Goal: Task Accomplishment & Management: Complete application form

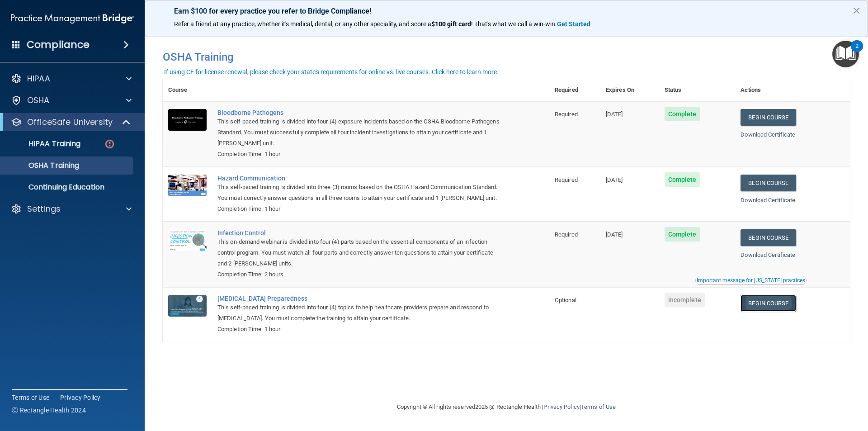
click at [793, 302] on link "Begin Course" at bounding box center [767, 303] width 55 height 17
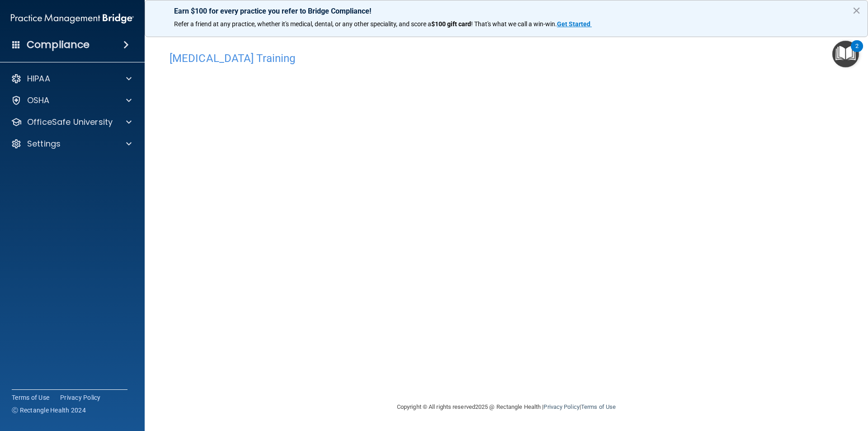
click at [692, 346] on div "[MEDICAL_DATA] Training This course doesn’t expire until . Are you sure you wan…" at bounding box center [506, 224] width 687 height 354
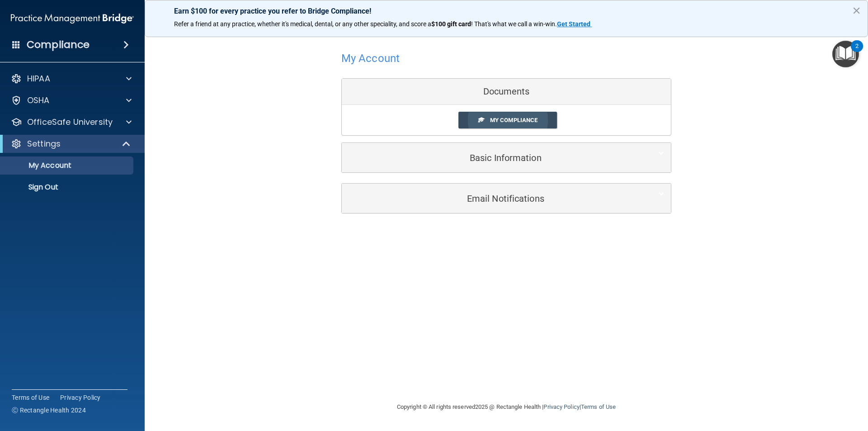
click at [490, 121] on span "My Compliance" at bounding box center [513, 120] width 47 height 7
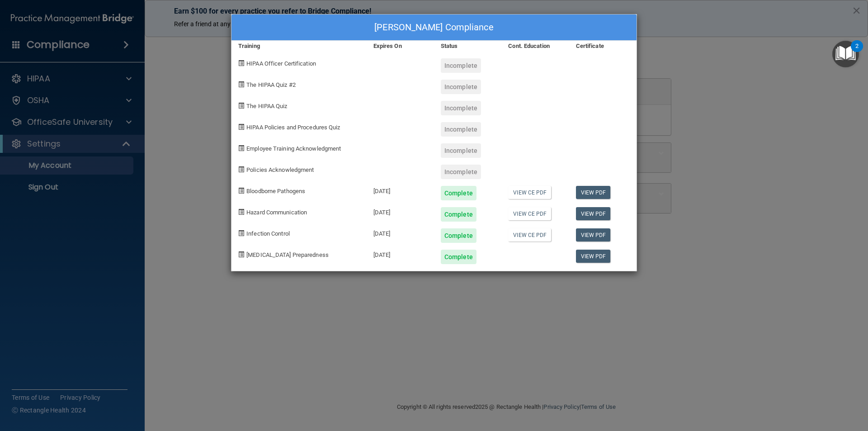
drag, startPoint x: 391, startPoint y: 170, endPoint x: 0, endPoint y: -10, distance: 430.8
drag, startPoint x: 0, startPoint y: -10, endPoint x: 593, endPoint y: 254, distance: 649.1
click at [593, 254] on link "View PDF" at bounding box center [593, 255] width 35 height 13
drag, startPoint x: 182, startPoint y: 72, endPoint x: 141, endPoint y: 52, distance: 44.7
click at [174, 69] on div "Maryuris Alvarez's Compliance Training Expires On Status Cont. Education Certif…" at bounding box center [434, 215] width 868 height 431
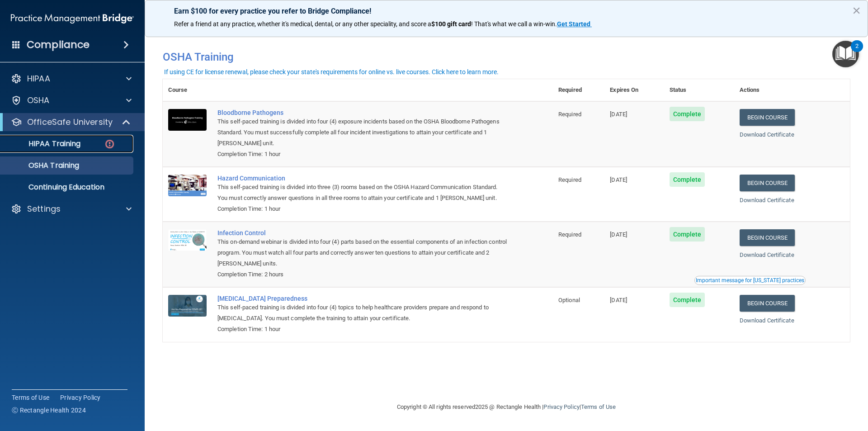
click at [36, 138] on link "HIPAA Training" at bounding box center [62, 144] width 142 height 18
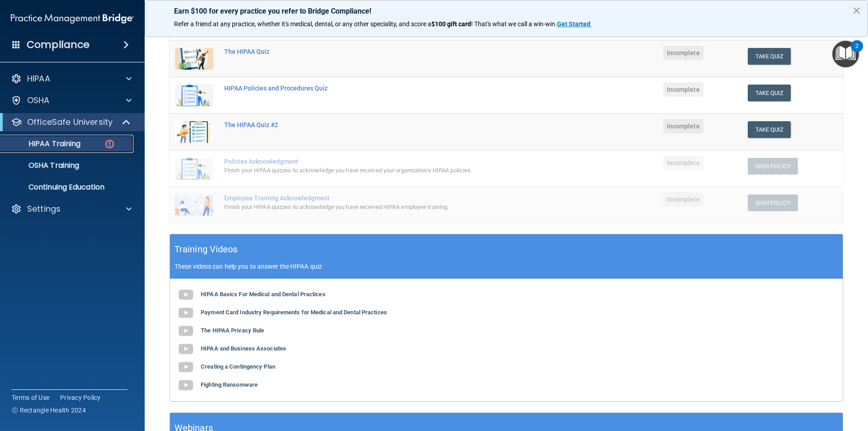
scroll to position [136, 0]
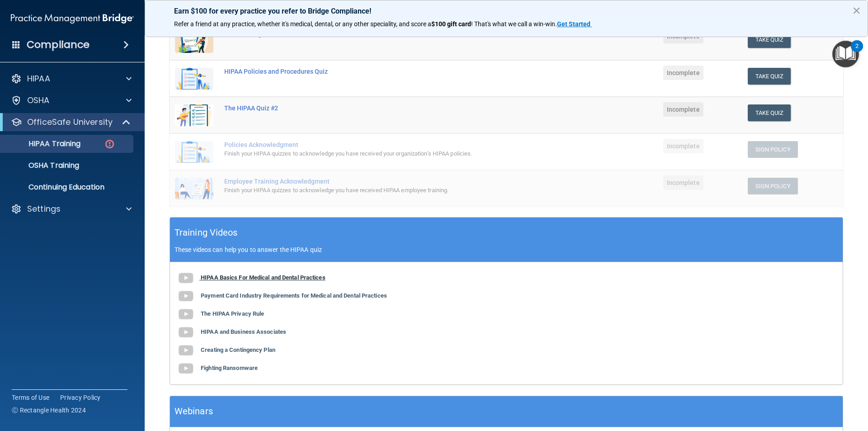
click at [238, 276] on b "HIPAA Basics For Medical and Dental Practices" at bounding box center [263, 277] width 125 height 7
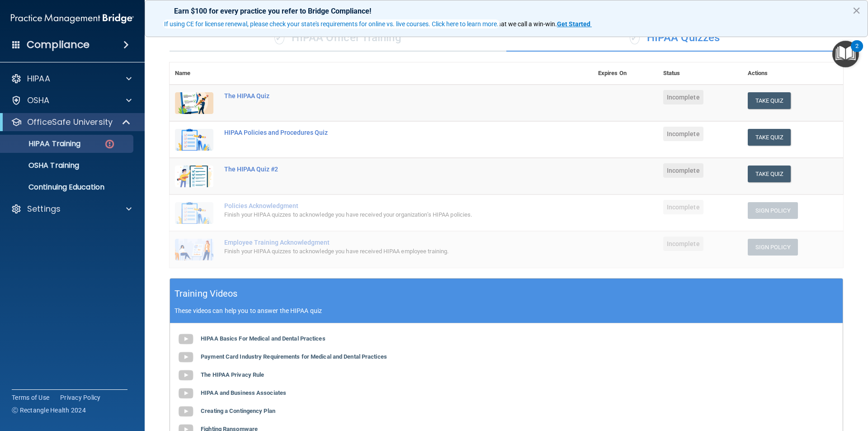
scroll to position [90, 0]
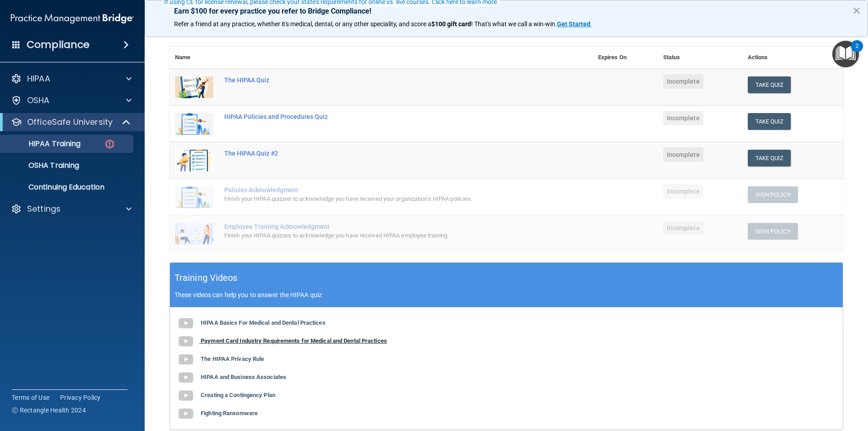
click at [231, 342] on b "Payment Card Industry Requirements for Medical and Dental Practices" at bounding box center [294, 340] width 186 height 7
click at [765, 84] on button "Take Quiz" at bounding box center [769, 84] width 43 height 17
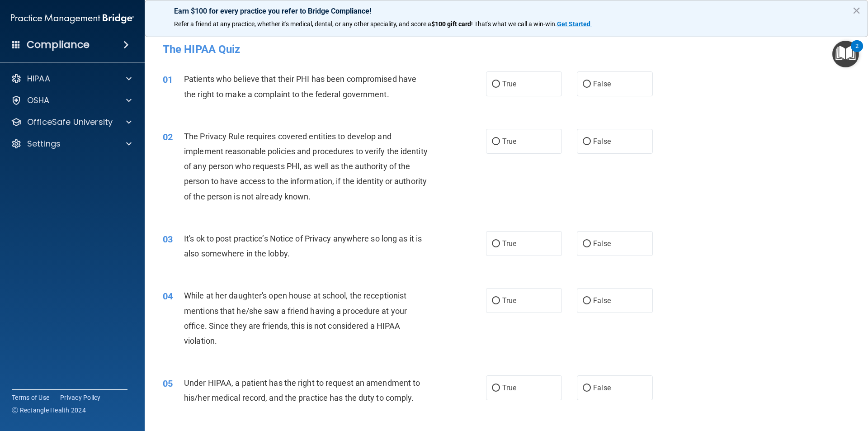
click at [854, 10] on button "×" at bounding box center [856, 10] width 9 height 14
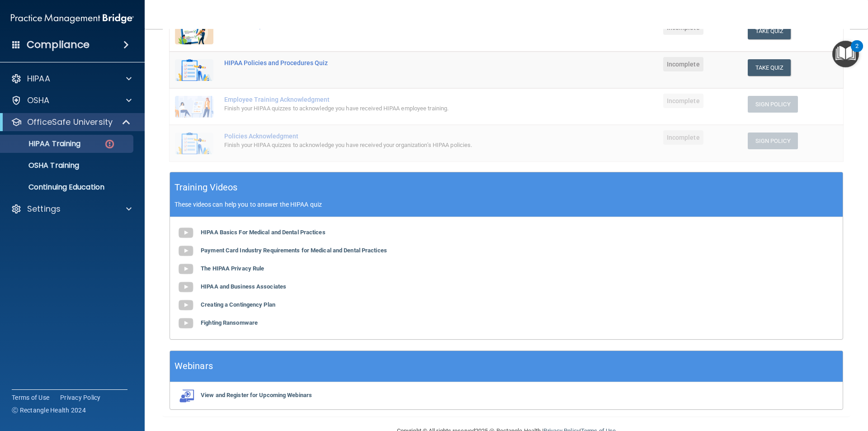
scroll to position [202, 0]
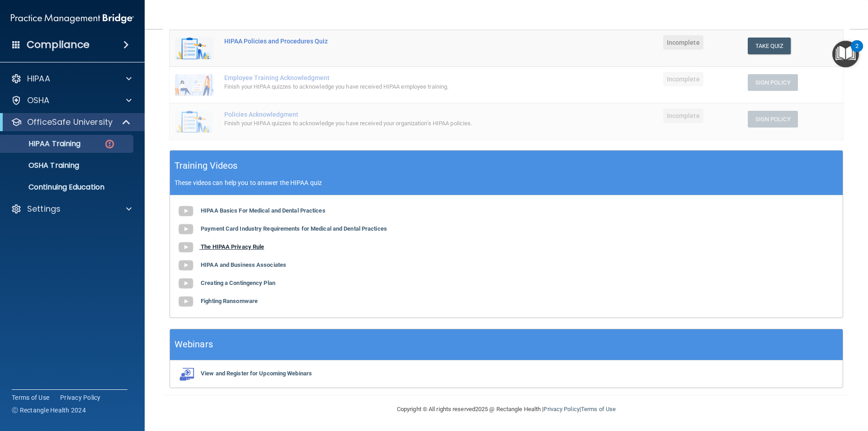
click at [236, 247] on b "The HIPAA Privacy Rule" at bounding box center [232, 246] width 63 height 7
click at [219, 268] on b "HIPAA and Business Associates" at bounding box center [243, 264] width 85 height 7
click at [241, 280] on b "Creating a Contingency Plan" at bounding box center [238, 282] width 75 height 7
click at [214, 301] on b "Fighting Ransomware" at bounding box center [229, 300] width 57 height 7
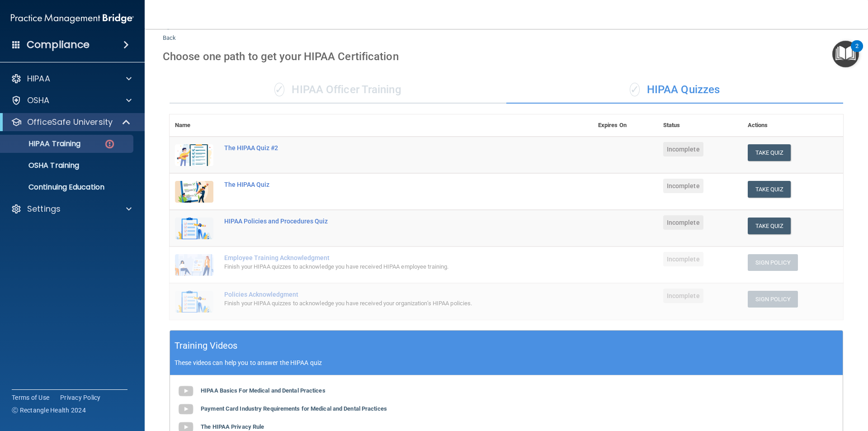
scroll to position [22, 0]
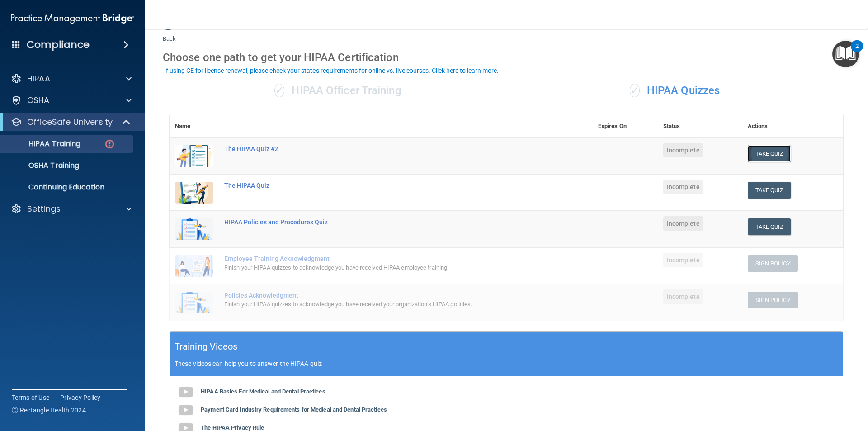
click at [769, 153] on button "Take Quiz" at bounding box center [769, 153] width 43 height 17
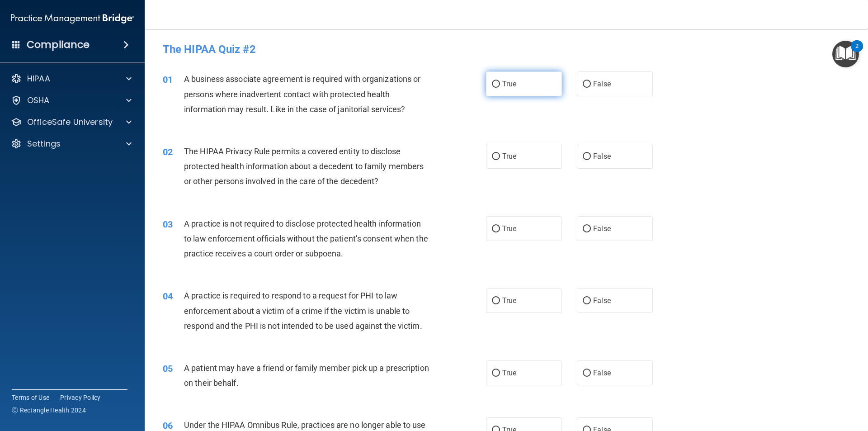
click at [495, 83] on input "True" at bounding box center [496, 84] width 8 height 7
radio input "true"
drag, startPoint x: 578, startPoint y: 81, endPoint x: 567, endPoint y: 83, distance: 10.6
click at [571, 83] on div "True False" at bounding box center [577, 83] width 182 height 25
click at [587, 86] on label "False" at bounding box center [615, 83] width 76 height 25
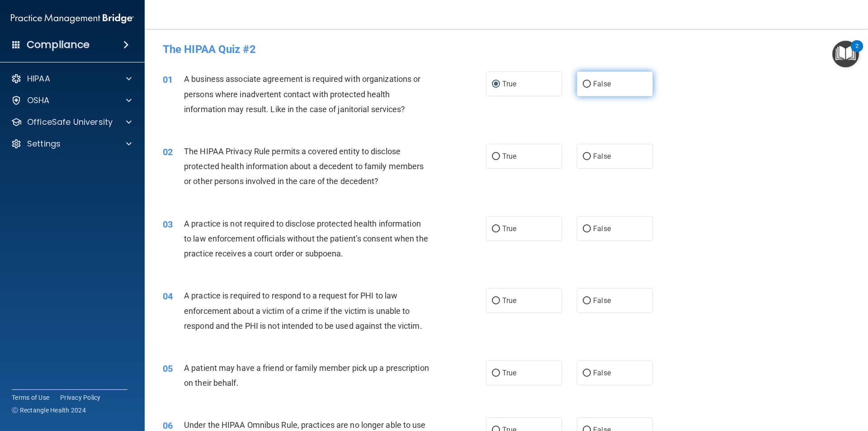
click at [587, 86] on input "False" at bounding box center [587, 84] width 8 height 7
radio input "true"
click at [493, 84] on input "True" at bounding box center [496, 84] width 8 height 7
radio input "true"
click at [583, 85] on input "False" at bounding box center [587, 84] width 8 height 7
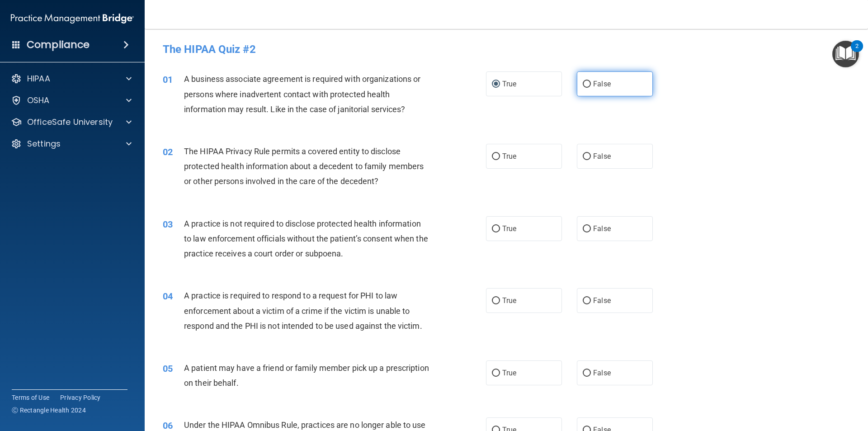
radio input "true"
radio input "false"
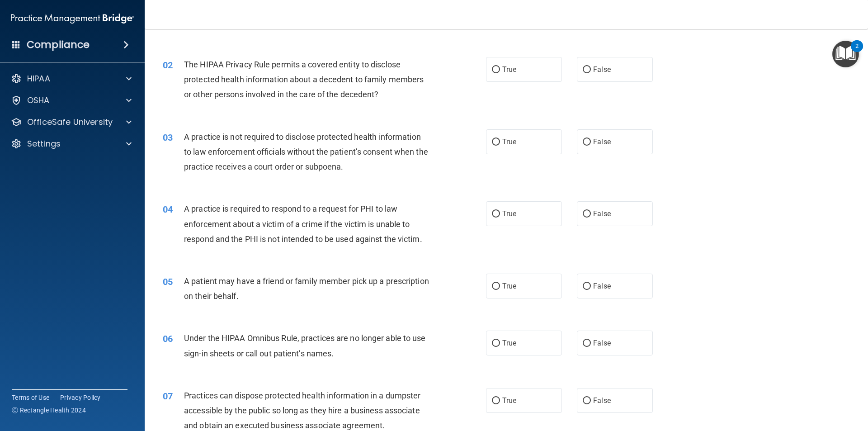
scroll to position [90, 0]
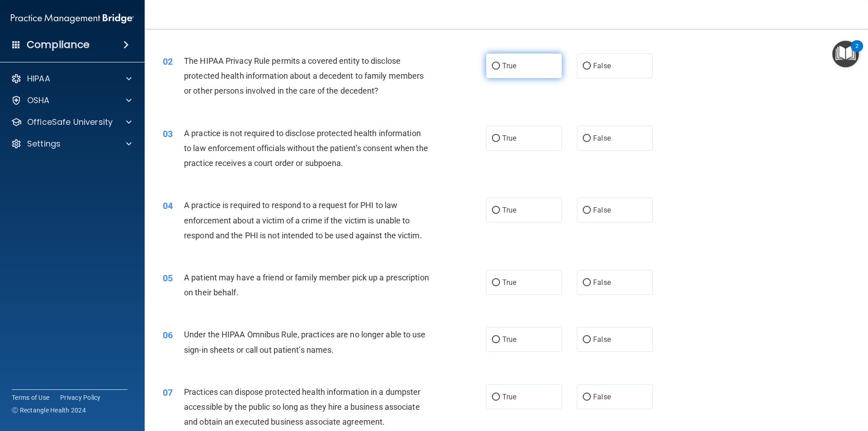
click at [492, 68] on input "True" at bounding box center [496, 66] width 8 height 7
radio input "true"
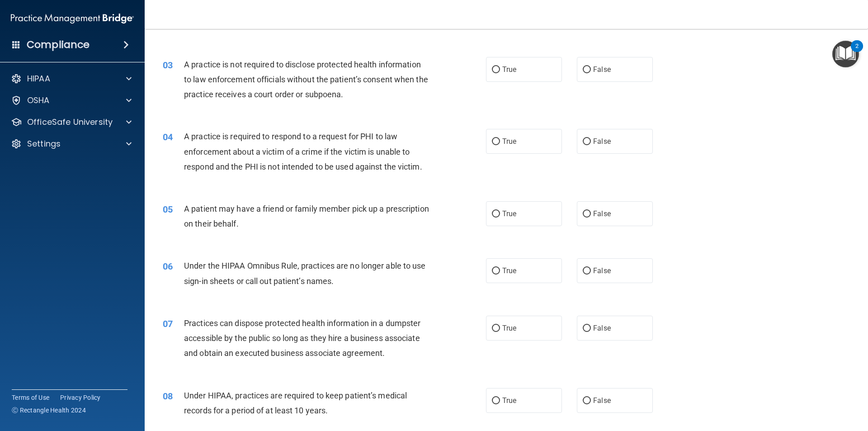
scroll to position [181, 0]
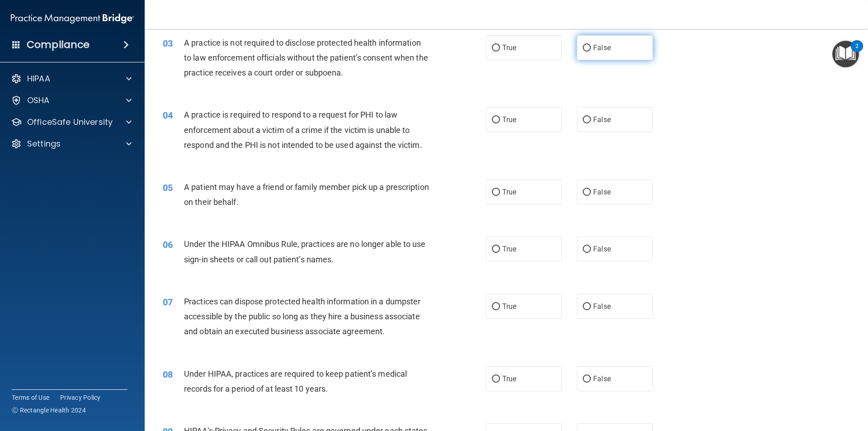
click at [593, 46] on span "False" at bounding box center [602, 47] width 18 height 9
click at [591, 46] on input "False" at bounding box center [587, 48] width 8 height 7
radio input "true"
click at [495, 121] on input "True" at bounding box center [496, 120] width 8 height 7
radio input "true"
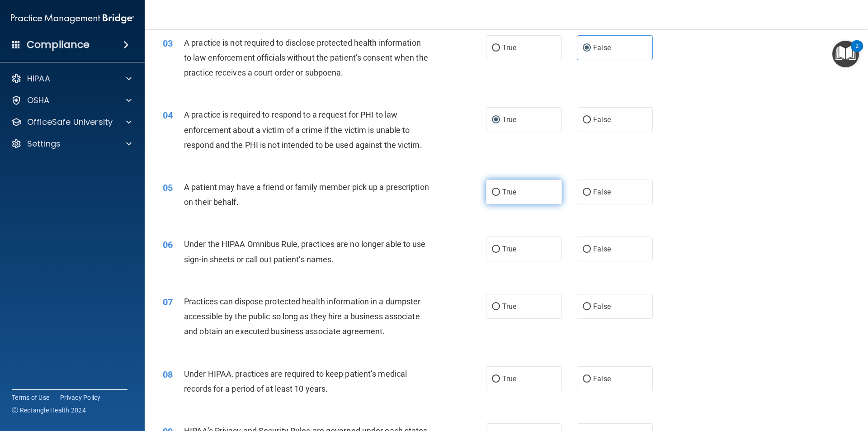
click at [502, 196] on span "True" at bounding box center [509, 192] width 14 height 9
click at [499, 196] on input "True" at bounding box center [496, 192] width 8 height 7
radio input "true"
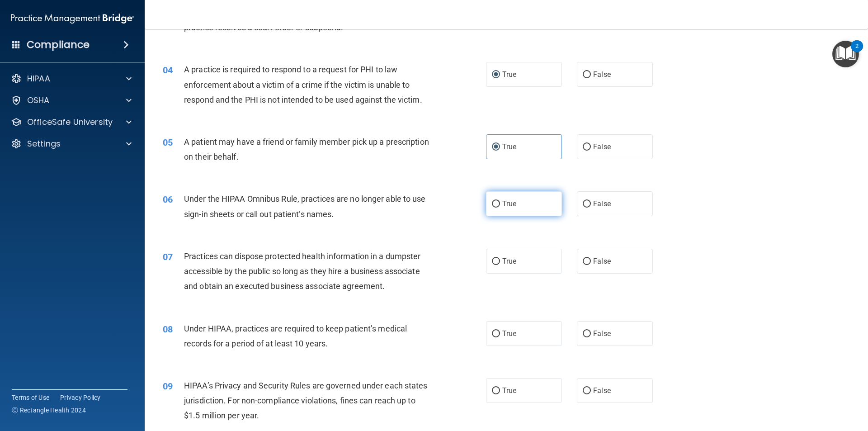
click at [498, 209] on label "True" at bounding box center [524, 203] width 76 height 25
click at [498, 207] on input "True" at bounding box center [496, 204] width 8 height 7
radio input "true"
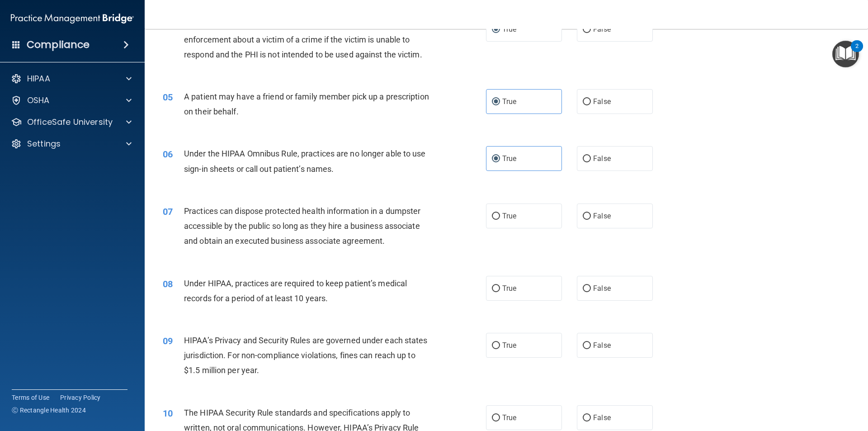
scroll to position [316, 0]
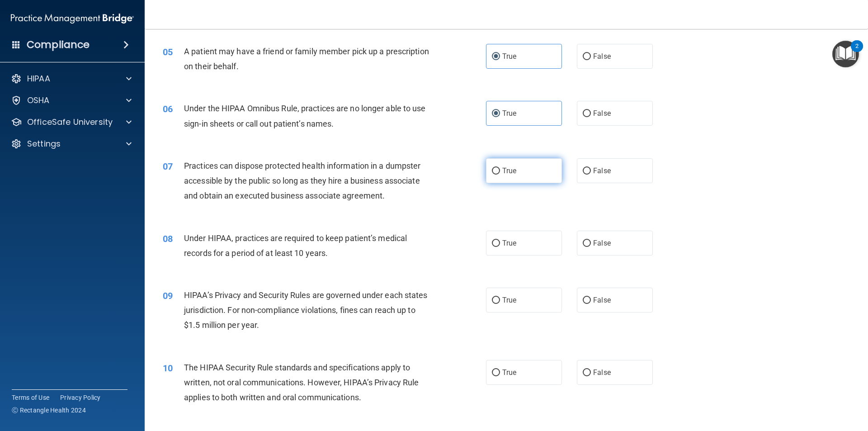
click at [492, 172] on input "True" at bounding box center [496, 171] width 8 height 7
radio input "true"
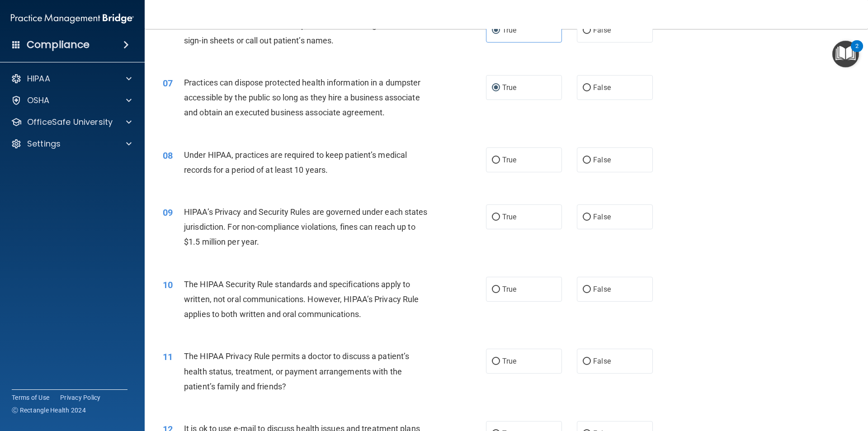
scroll to position [407, 0]
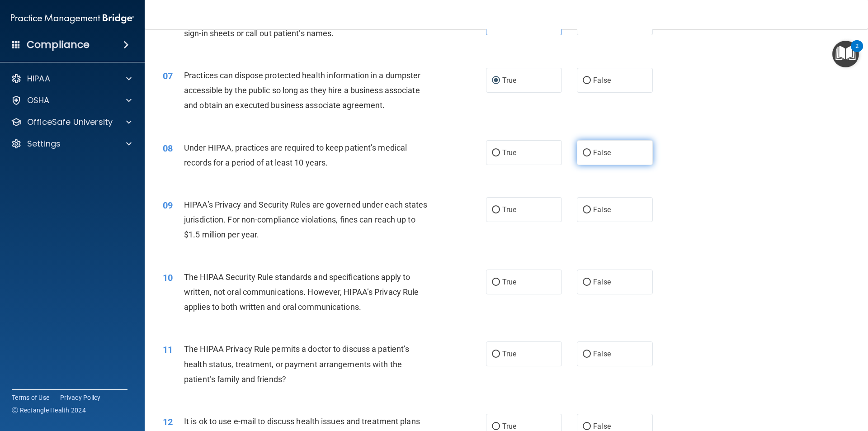
click at [588, 158] on label "False" at bounding box center [615, 152] width 76 height 25
click at [588, 156] on input "False" at bounding box center [587, 153] width 8 height 7
radio input "true"
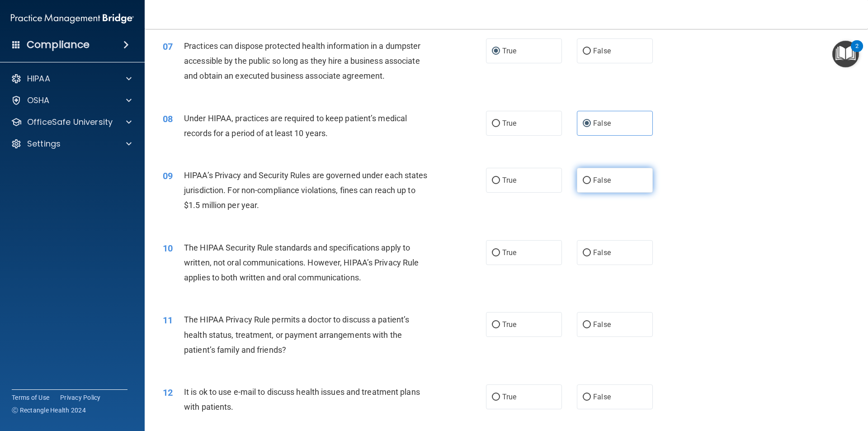
scroll to position [452, 0]
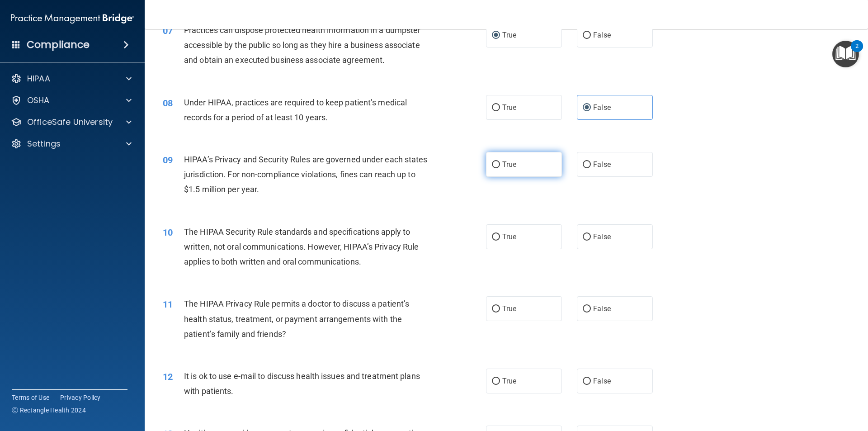
click at [511, 164] on span "True" at bounding box center [509, 164] width 14 height 9
click at [500, 164] on input "True" at bounding box center [496, 164] width 8 height 7
radio input "true"
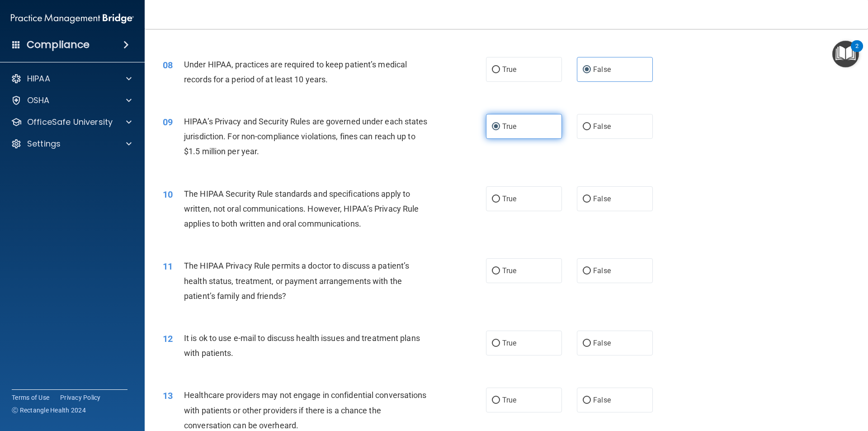
scroll to position [542, 0]
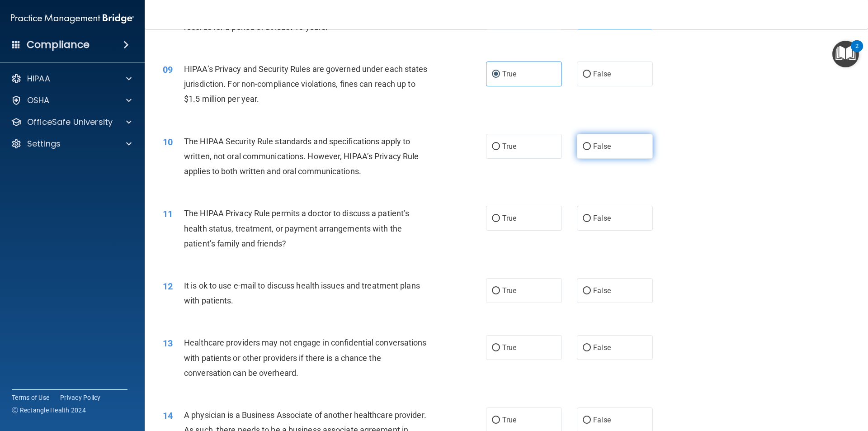
click at [594, 146] on span "False" at bounding box center [602, 146] width 18 height 9
click at [583, 144] on input "False" at bounding box center [587, 146] width 8 height 7
radio input "true"
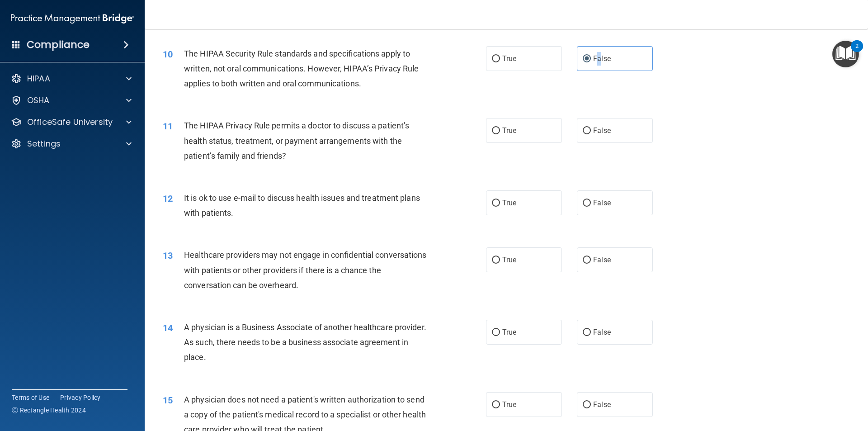
scroll to position [633, 0]
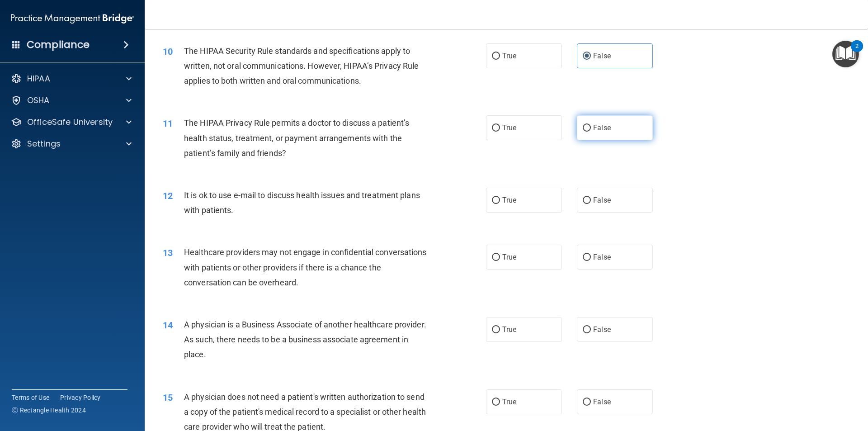
click at [597, 125] on span "False" at bounding box center [602, 127] width 18 height 9
click at [591, 125] on input "False" at bounding box center [587, 128] width 8 height 7
radio input "true"
click at [502, 200] on span "True" at bounding box center [509, 200] width 14 height 9
click at [500, 200] on input "True" at bounding box center [496, 200] width 8 height 7
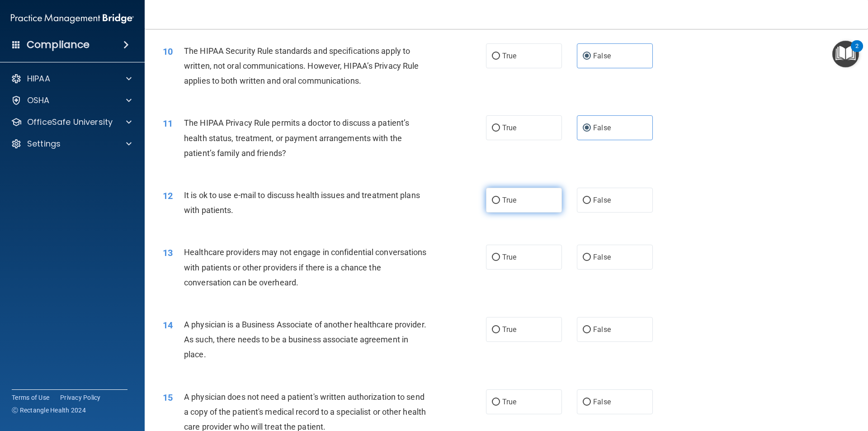
radio input "true"
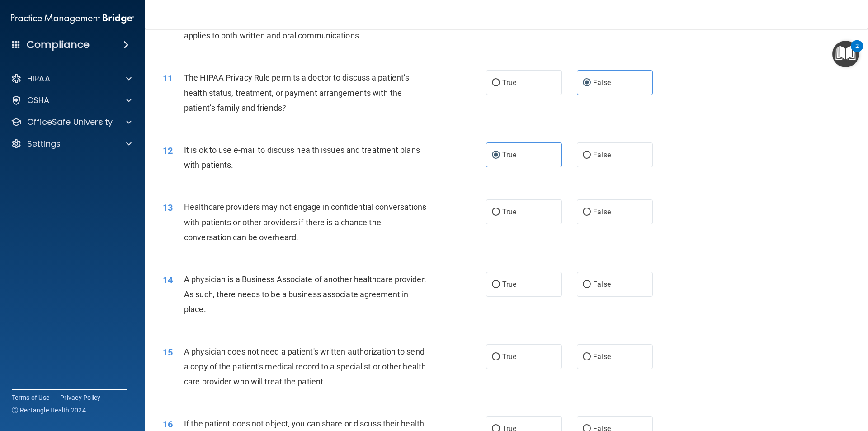
scroll to position [723, 0]
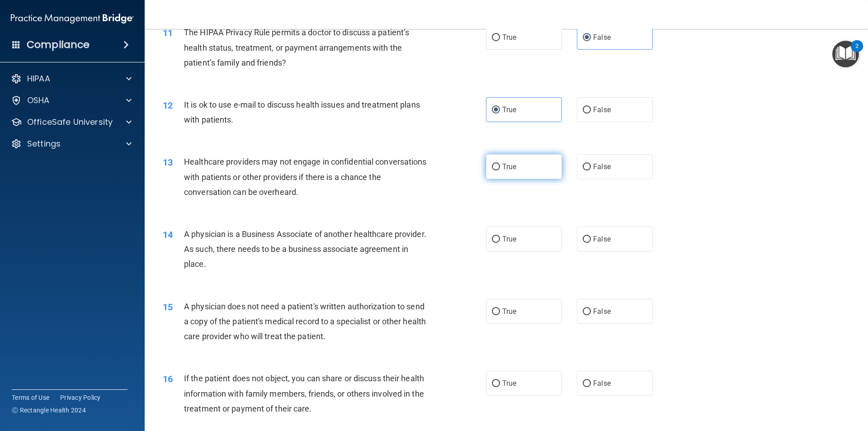
click at [495, 168] on input "True" at bounding box center [496, 167] width 8 height 7
radio input "true"
click at [522, 239] on label "True" at bounding box center [524, 238] width 76 height 25
click at [500, 239] on input "True" at bounding box center [496, 239] width 8 height 7
radio input "true"
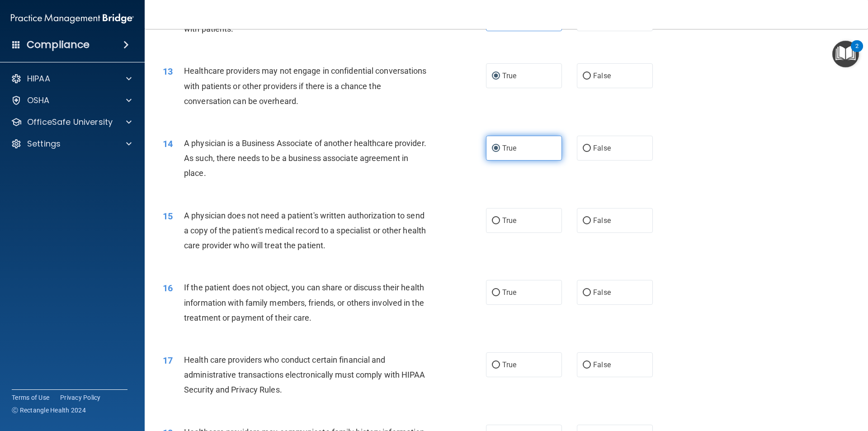
scroll to position [859, 0]
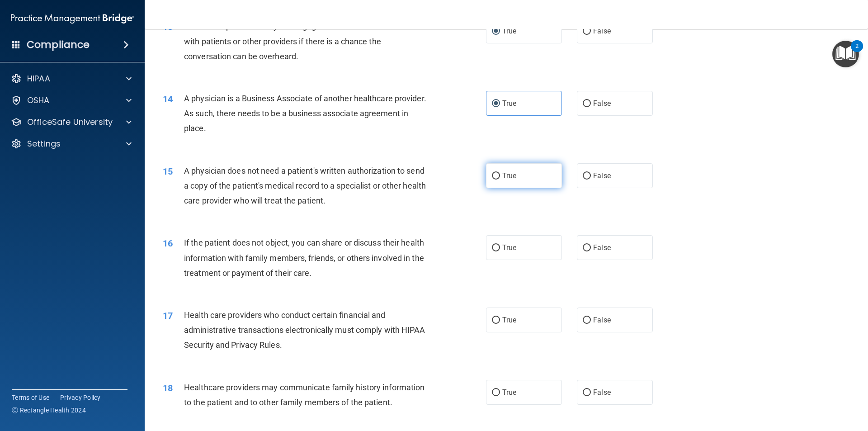
click at [508, 177] on span "True" at bounding box center [509, 175] width 14 height 9
click at [500, 177] on input "True" at bounding box center [496, 176] width 8 height 7
radio input "true"
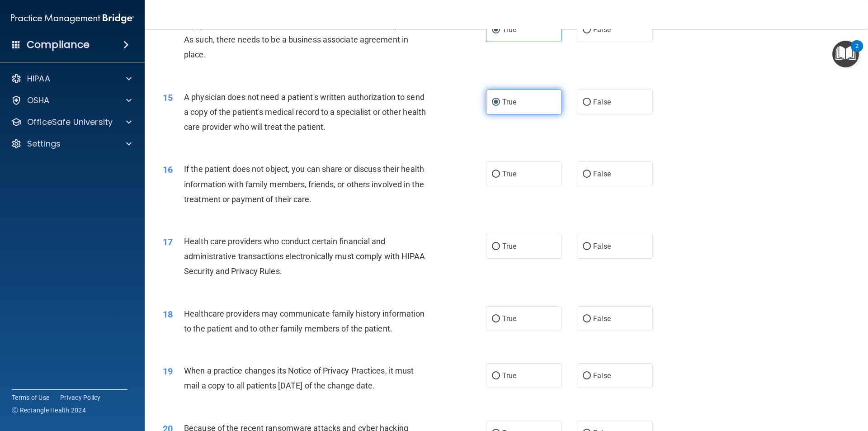
scroll to position [994, 0]
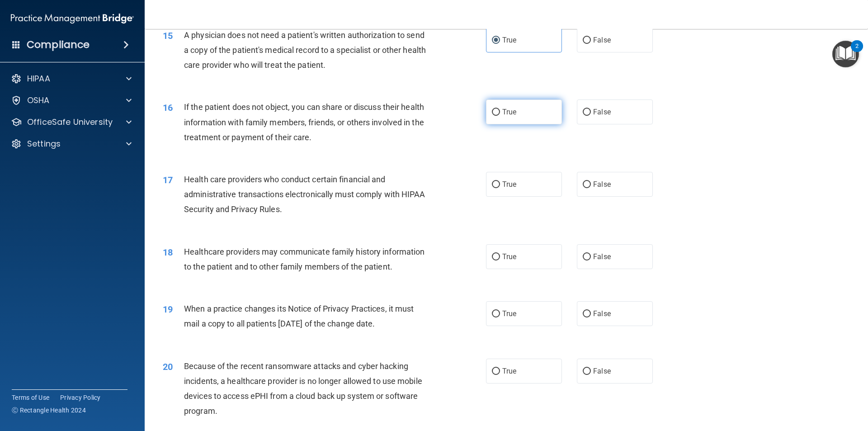
click at [509, 115] on span "True" at bounding box center [509, 112] width 14 height 9
click at [500, 115] on input "True" at bounding box center [496, 112] width 8 height 7
radio input "true"
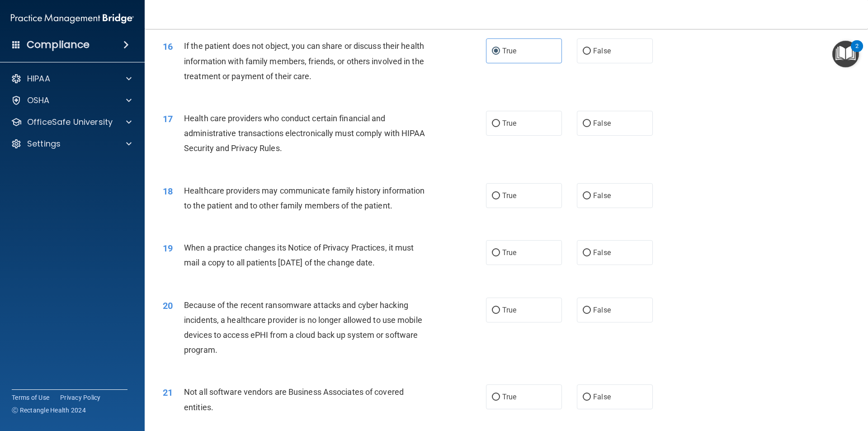
scroll to position [1040, 0]
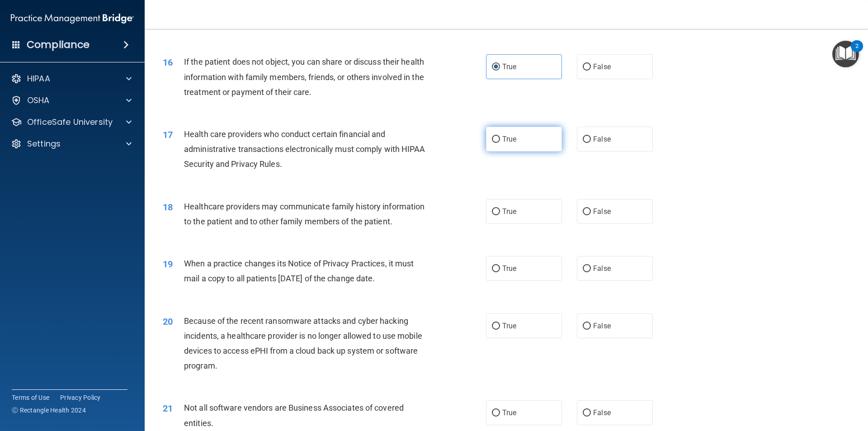
click at [508, 143] on label "True" at bounding box center [524, 139] width 76 height 25
click at [500, 143] on input "True" at bounding box center [496, 139] width 8 height 7
radio input "true"
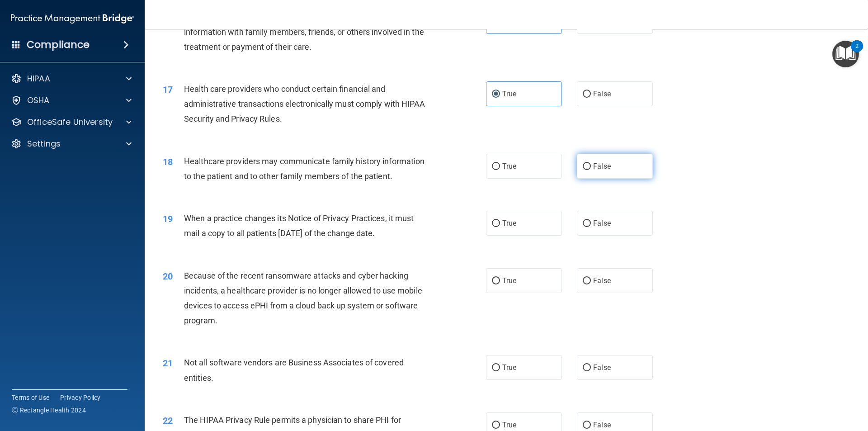
click at [597, 170] on span "False" at bounding box center [602, 166] width 18 height 9
click at [591, 170] on input "False" at bounding box center [587, 166] width 8 height 7
radio input "true"
click at [499, 216] on label "True" at bounding box center [524, 223] width 76 height 25
click at [499, 220] on input "True" at bounding box center [496, 223] width 8 height 7
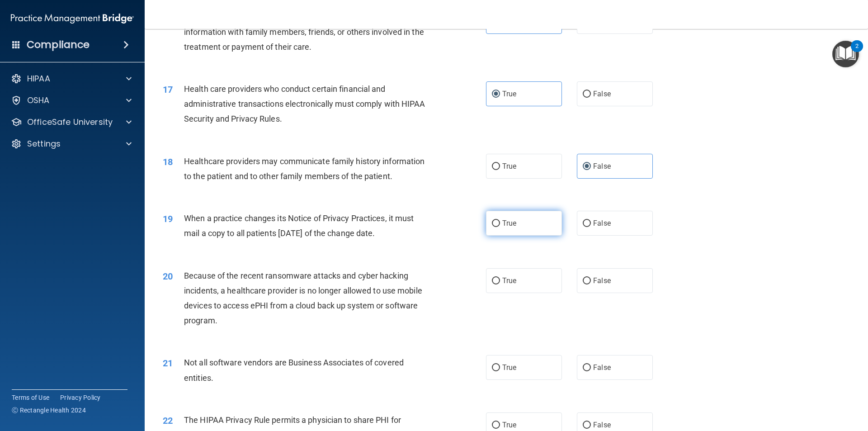
radio input "true"
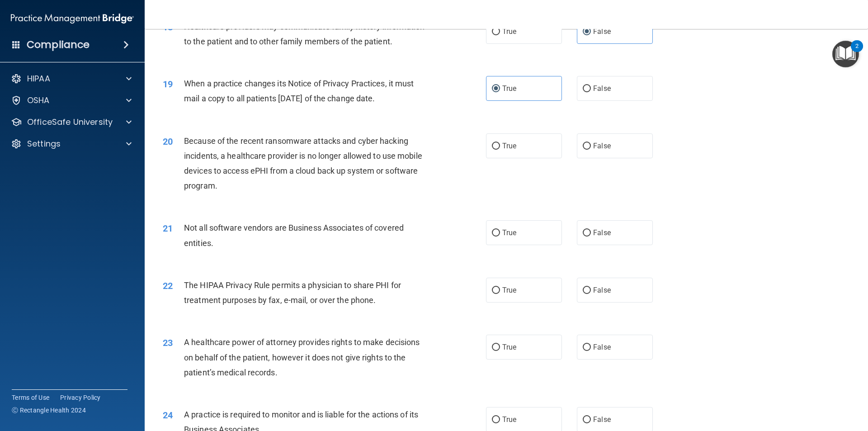
scroll to position [1220, 0]
click at [522, 153] on label "True" at bounding box center [524, 144] width 76 height 25
click at [500, 149] on input "True" at bounding box center [496, 145] width 8 height 7
radio input "true"
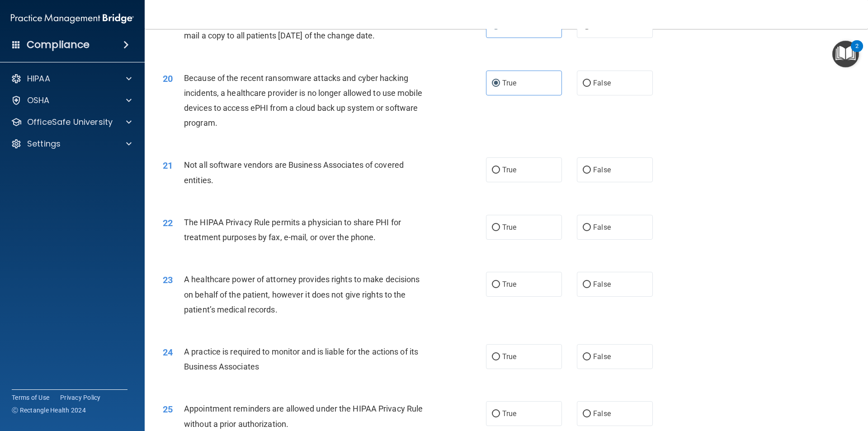
scroll to position [1311, 0]
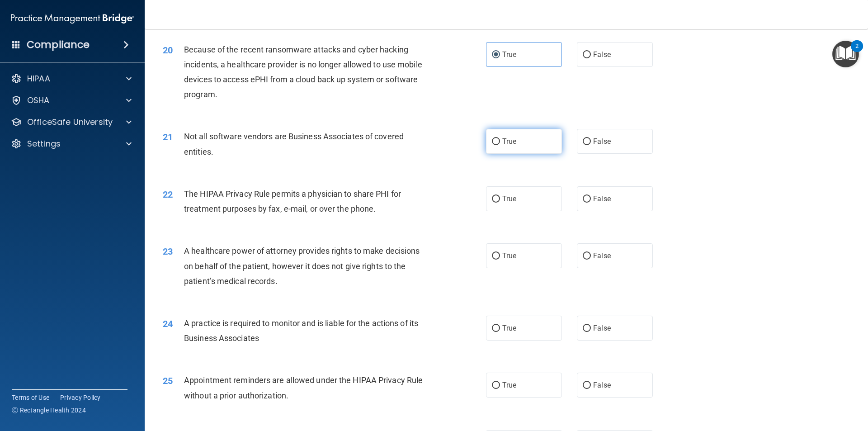
click at [508, 142] on span "True" at bounding box center [509, 141] width 14 height 9
click at [500, 142] on input "True" at bounding box center [496, 141] width 8 height 7
radio input "true"
click at [508, 202] on label "True" at bounding box center [524, 198] width 76 height 25
click at [500, 202] on input "True" at bounding box center [496, 199] width 8 height 7
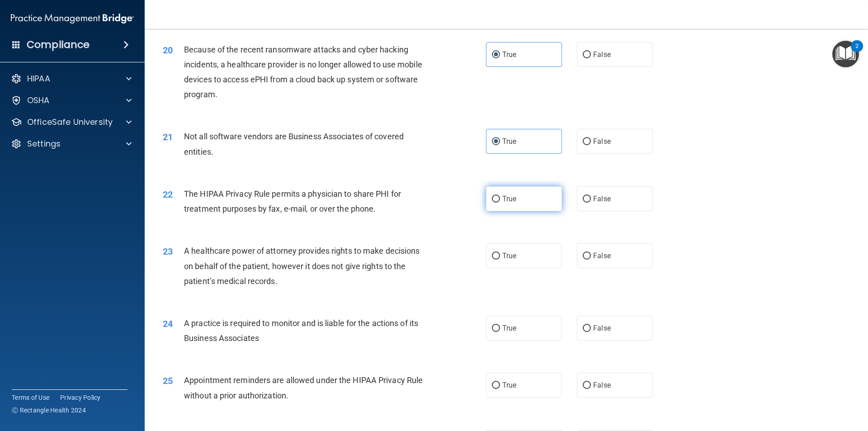
radio input "true"
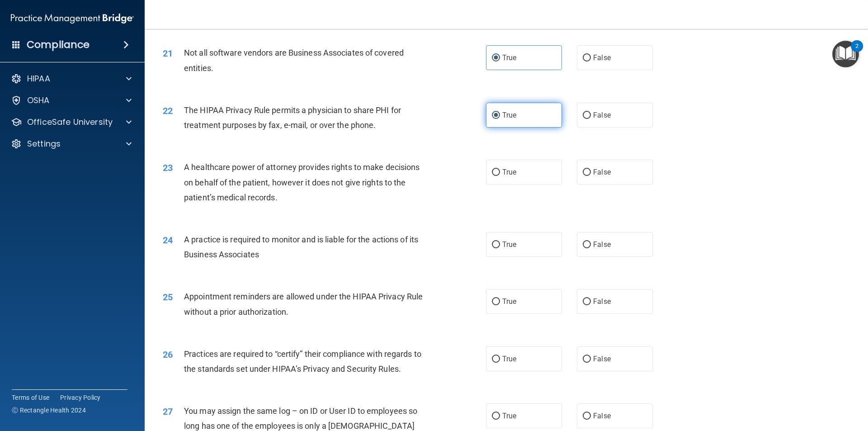
scroll to position [1401, 0]
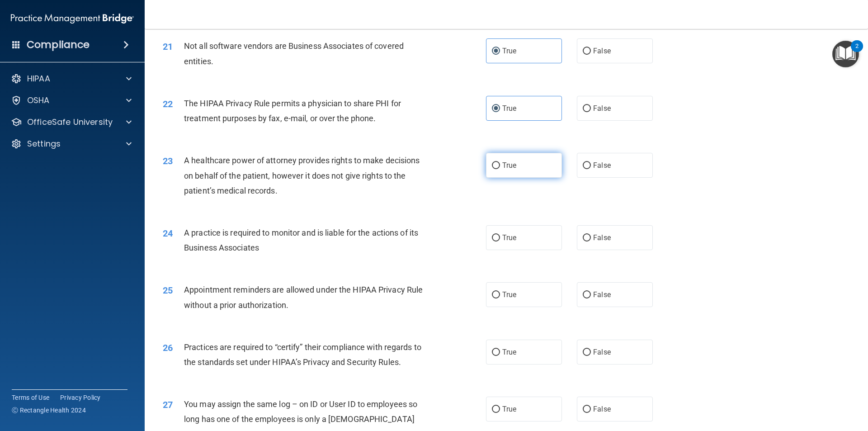
click at [506, 164] on span "True" at bounding box center [509, 165] width 14 height 9
click at [500, 164] on input "True" at bounding box center [496, 165] width 8 height 7
radio input "true"
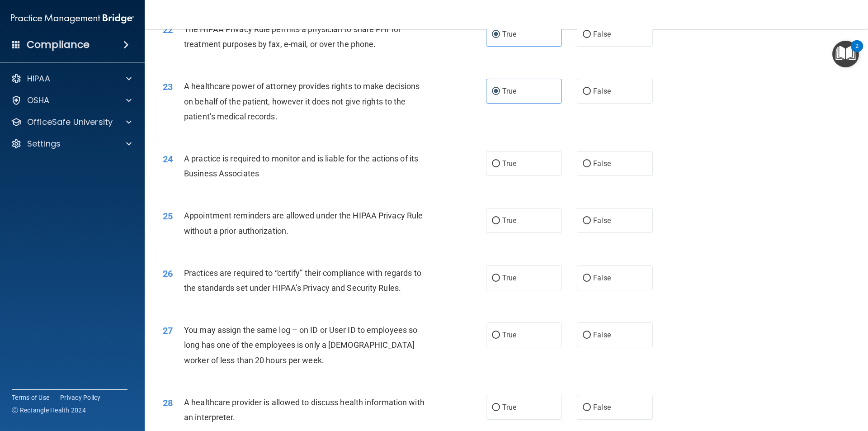
scroll to position [1491, 0]
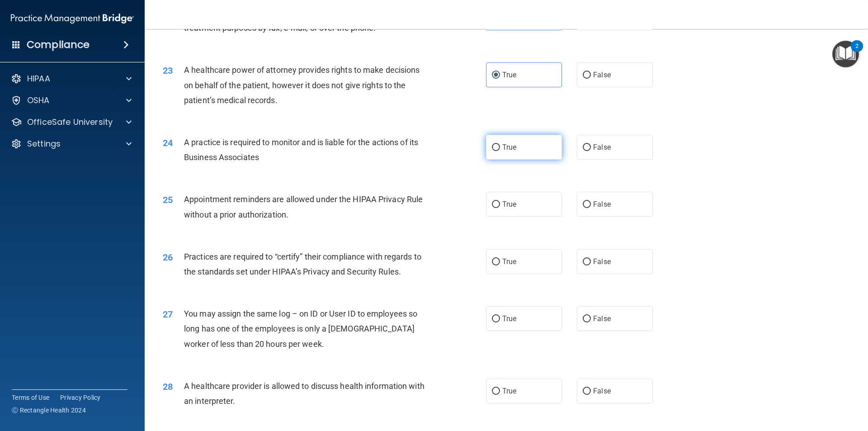
click at [515, 142] on label "True" at bounding box center [524, 147] width 76 height 25
click at [500, 144] on input "True" at bounding box center [496, 147] width 8 height 7
radio input "true"
click at [516, 207] on label "True" at bounding box center [524, 204] width 76 height 25
click at [500, 207] on input "True" at bounding box center [496, 204] width 8 height 7
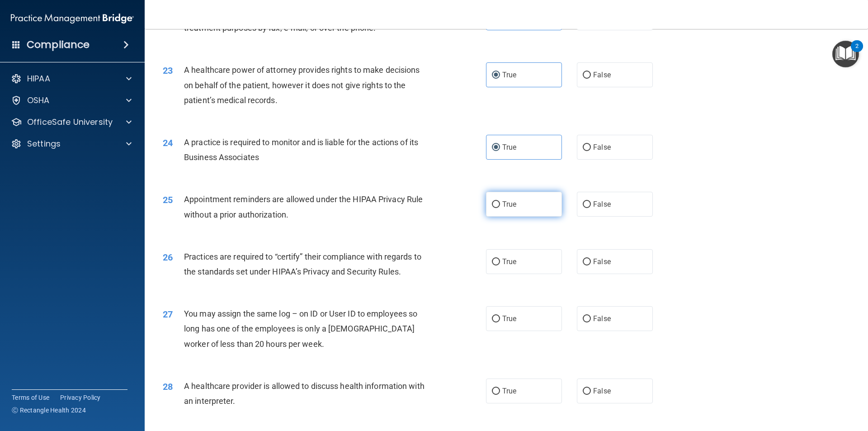
radio input "true"
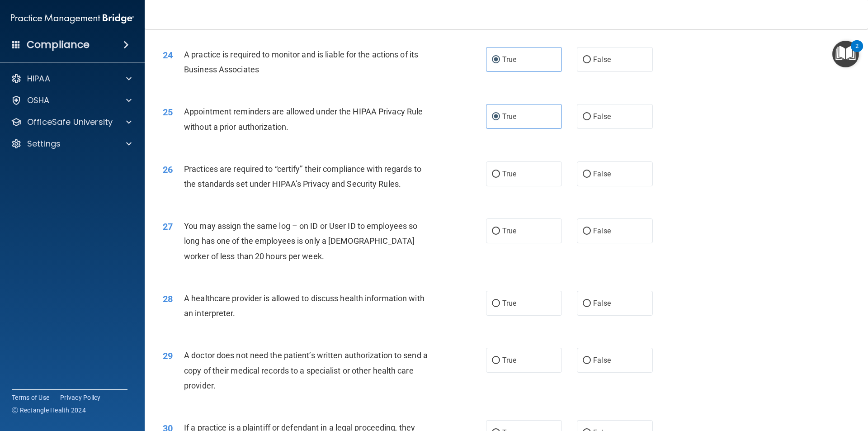
scroll to position [1582, 0]
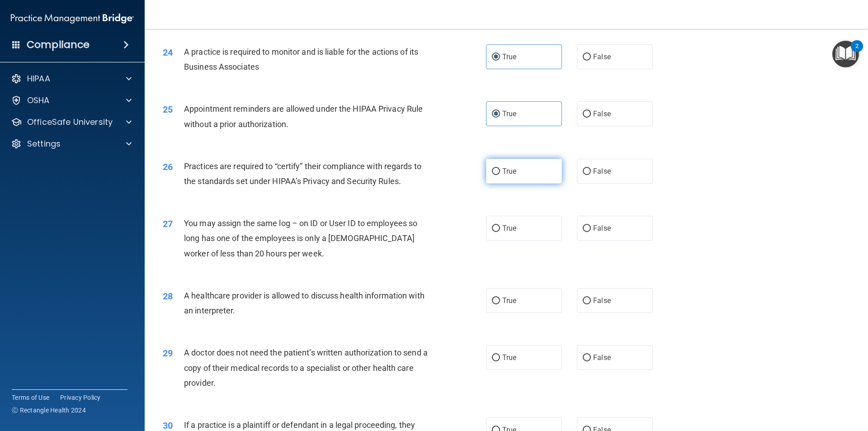
click at [502, 174] on span "True" at bounding box center [509, 171] width 14 height 9
click at [500, 174] on input "True" at bounding box center [496, 171] width 8 height 7
radio input "true"
click at [610, 233] on label "False" at bounding box center [615, 228] width 76 height 25
click at [591, 232] on input "False" at bounding box center [587, 228] width 8 height 7
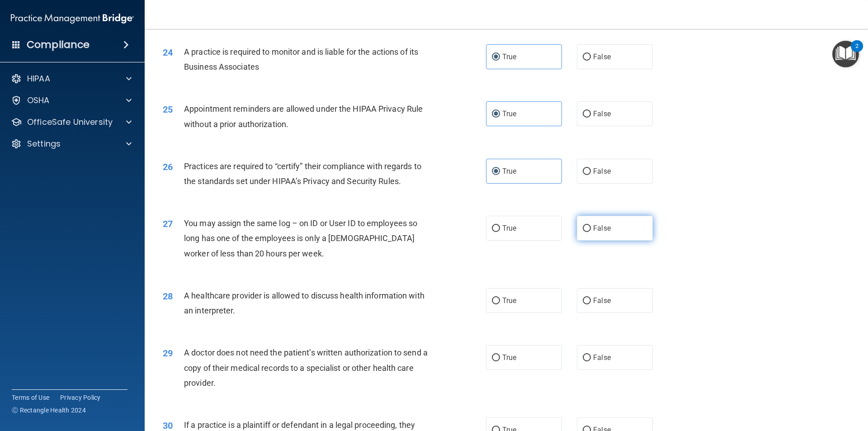
radio input "true"
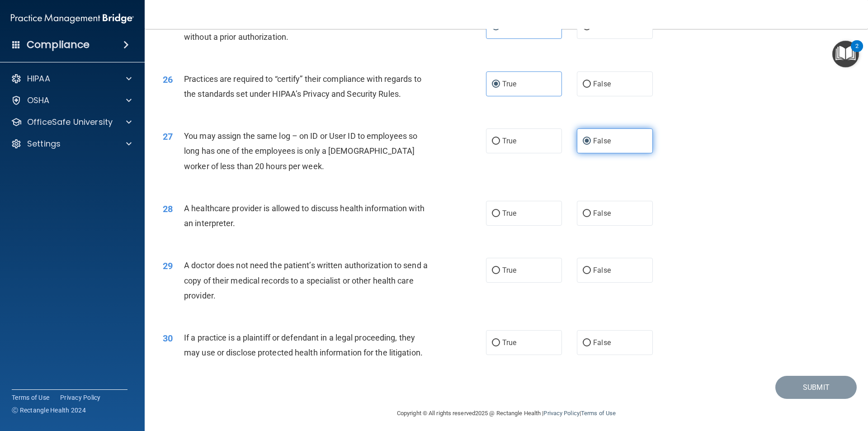
scroll to position [1672, 0]
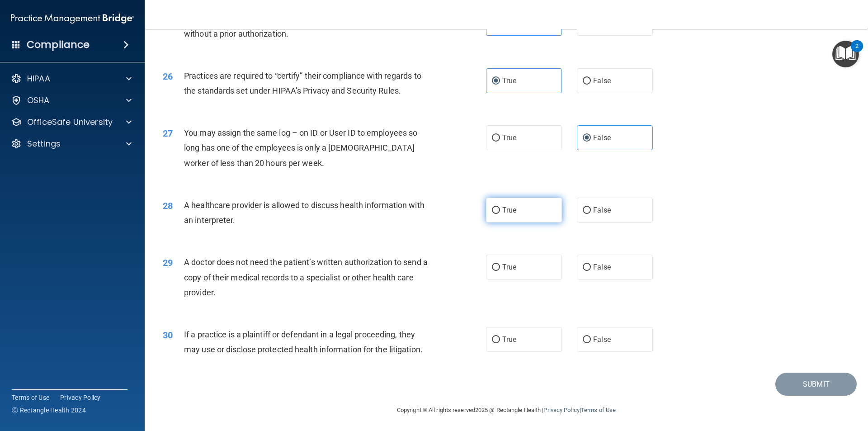
click at [545, 208] on label "True" at bounding box center [524, 210] width 76 height 25
click at [500, 208] on input "True" at bounding box center [496, 210] width 8 height 7
radio input "true"
click at [542, 271] on label "True" at bounding box center [524, 266] width 76 height 25
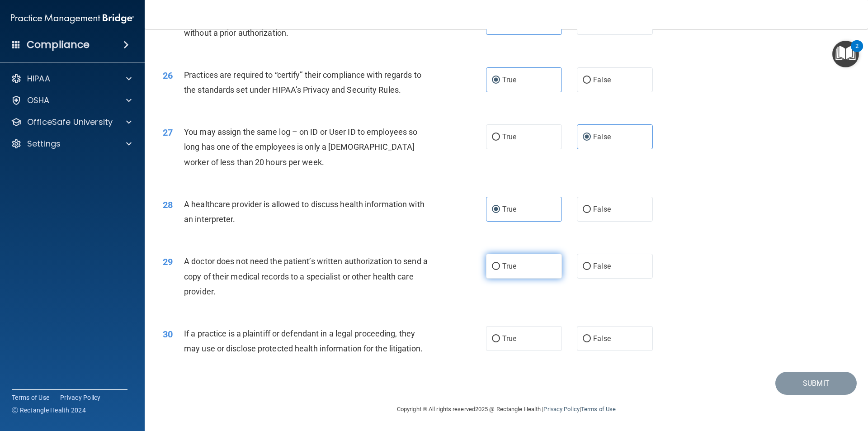
click at [500, 270] on input "True" at bounding box center [496, 266] width 8 height 7
radio input "true"
drag, startPoint x: 506, startPoint y: 346, endPoint x: 471, endPoint y: 354, distance: 35.2
click at [501, 348] on label "True" at bounding box center [524, 338] width 76 height 25
drag, startPoint x: 488, startPoint y: 333, endPoint x: 496, endPoint y: 337, distance: 9.1
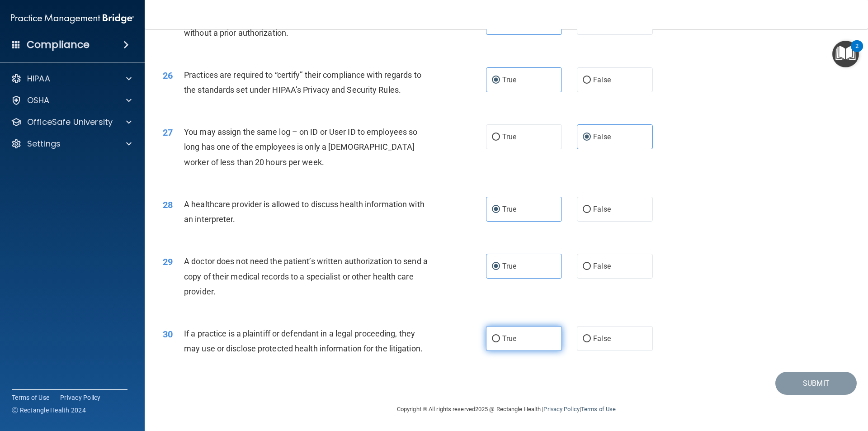
click at [496, 337] on label "True" at bounding box center [524, 338] width 76 height 25
click at [497, 336] on label "True" at bounding box center [524, 338] width 76 height 25
click at [497, 336] on input "True" at bounding box center [496, 338] width 8 height 7
radio input "true"
click at [824, 377] on button "Submit" at bounding box center [815, 383] width 81 height 23
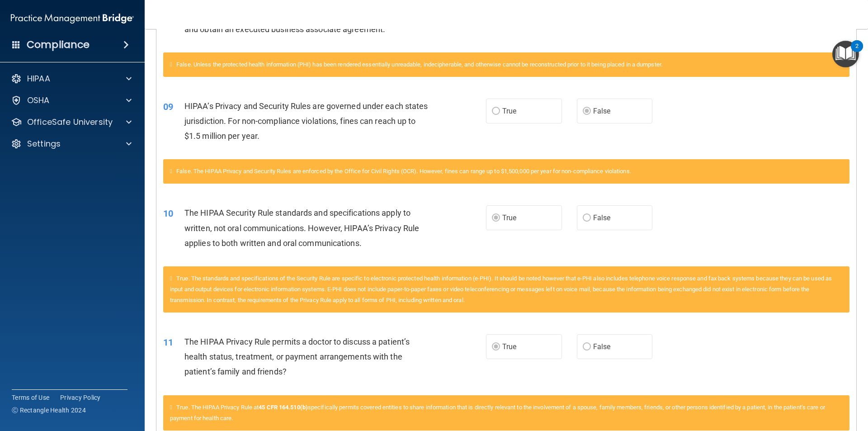
scroll to position [83, 0]
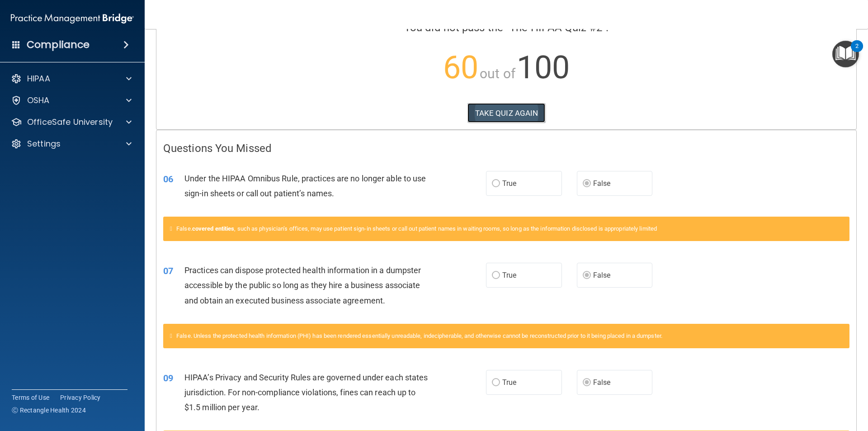
click at [507, 119] on button "TAKE QUIZ AGAIN" at bounding box center [506, 113] width 78 height 20
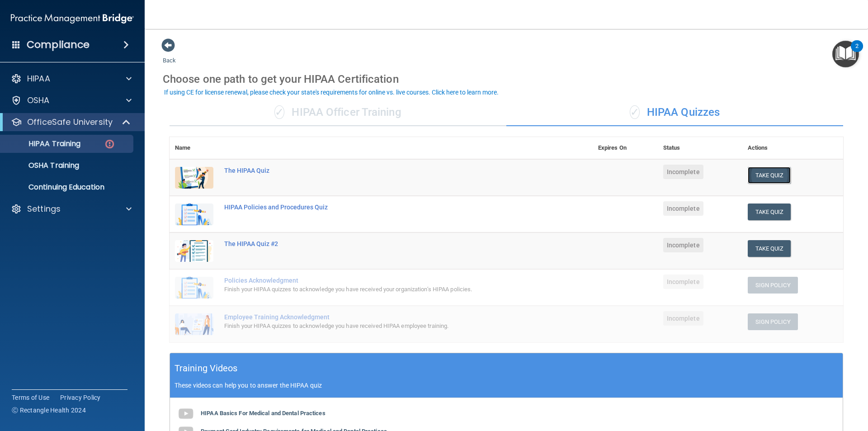
click at [752, 171] on button "Take Quiz" at bounding box center [769, 175] width 43 height 17
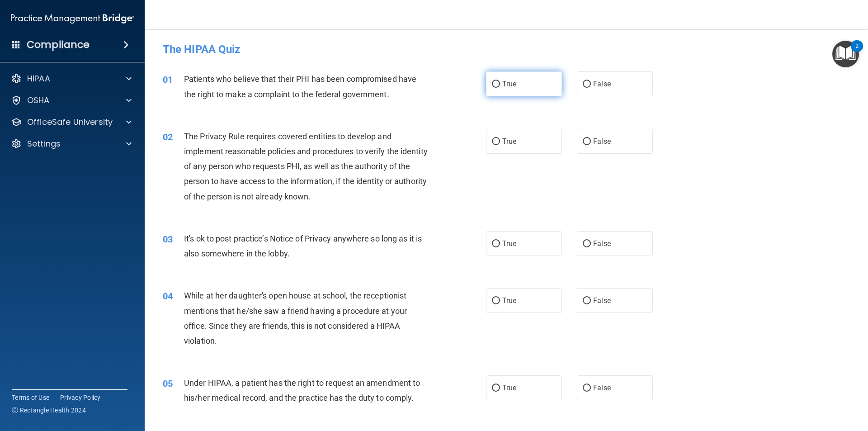
click at [501, 89] on label "True" at bounding box center [524, 83] width 76 height 25
click at [500, 88] on input "True" at bounding box center [496, 84] width 8 height 7
radio input "true"
click at [541, 147] on label "True" at bounding box center [524, 141] width 76 height 25
click at [500, 145] on input "True" at bounding box center [496, 141] width 8 height 7
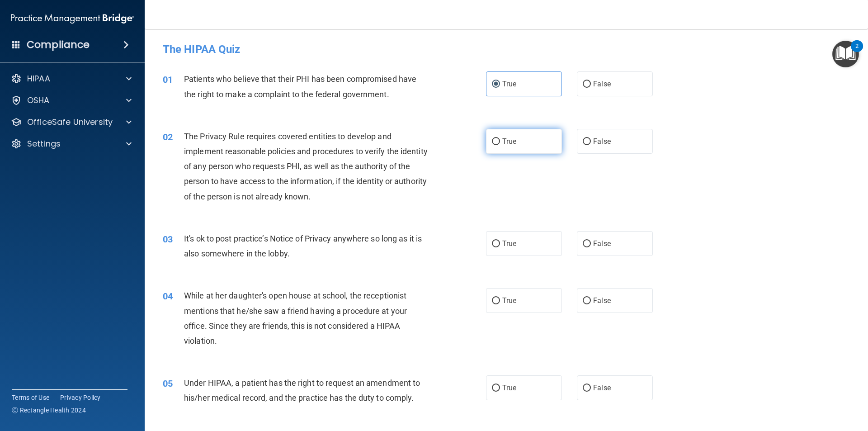
radio input "true"
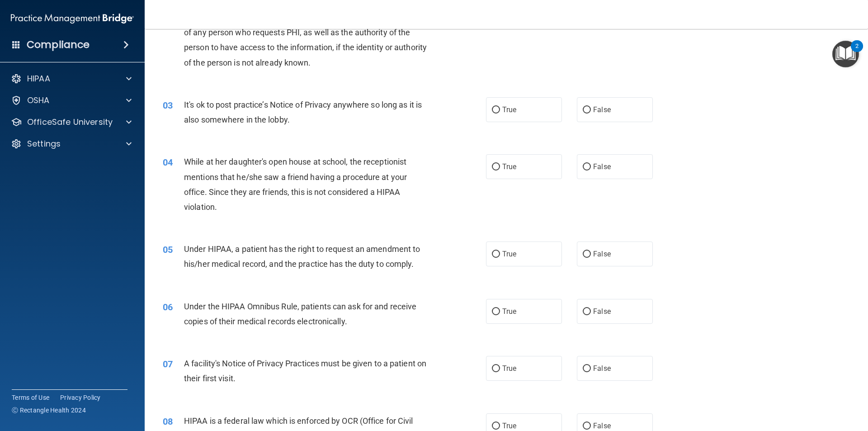
scroll to position [136, 0]
click at [580, 114] on label "False" at bounding box center [615, 107] width 76 height 25
click at [583, 112] on input "False" at bounding box center [587, 108] width 8 height 7
radio input "true"
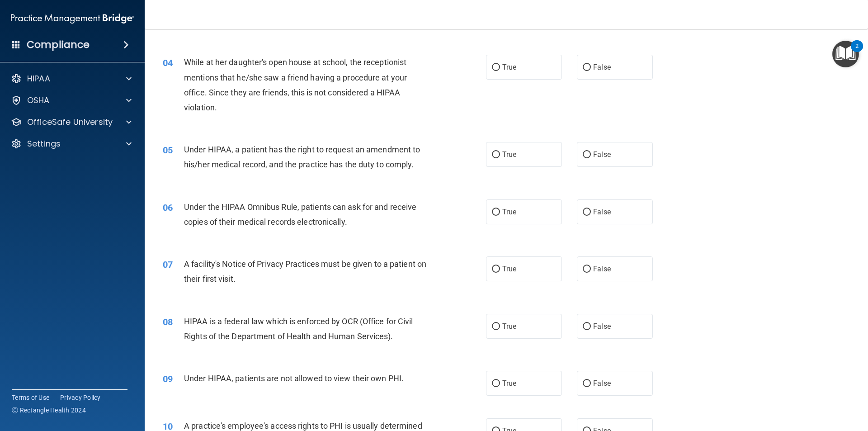
scroll to position [181, 0]
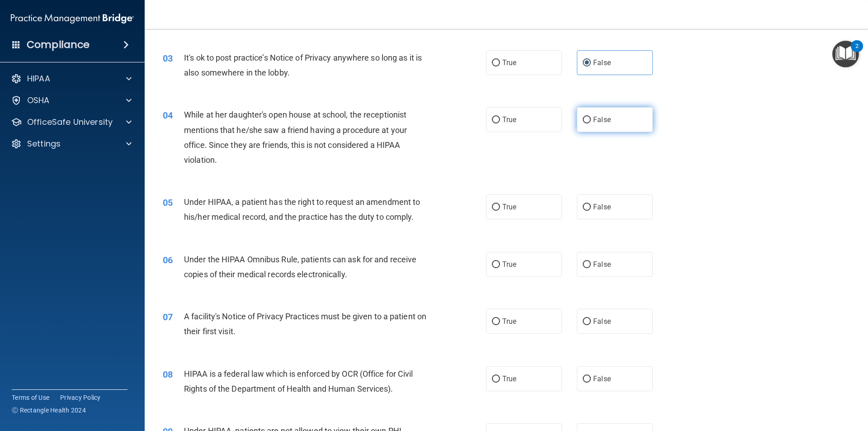
drag, startPoint x: 598, startPoint y: 123, endPoint x: 593, endPoint y: 126, distance: 6.5
click at [597, 125] on label "False" at bounding box center [615, 119] width 76 height 25
click at [583, 117] on input "False" at bounding box center [587, 120] width 8 height 7
radio input "true"
click at [190, 229] on div "05 Under HIPAA, a patient has the right to request an amendment to his/her medi…" at bounding box center [506, 211] width 701 height 57
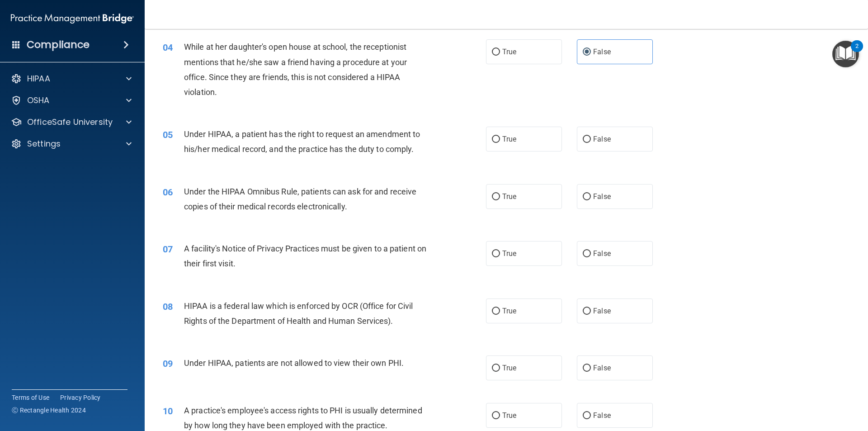
scroll to position [271, 0]
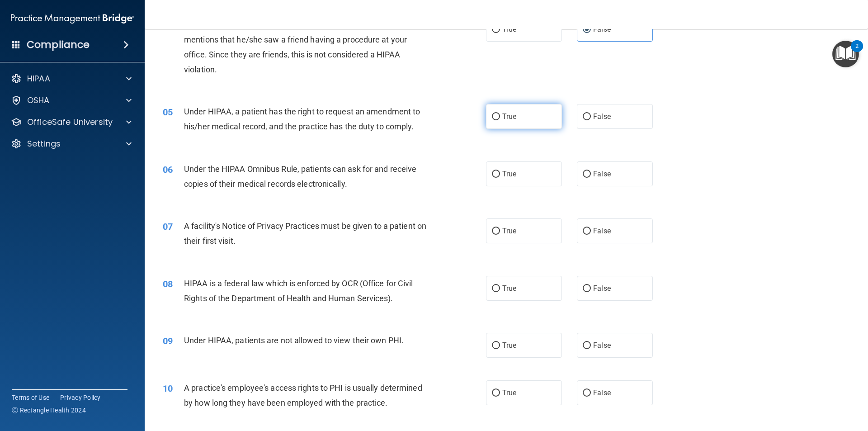
click at [492, 120] on input "True" at bounding box center [496, 116] width 8 height 7
radio input "true"
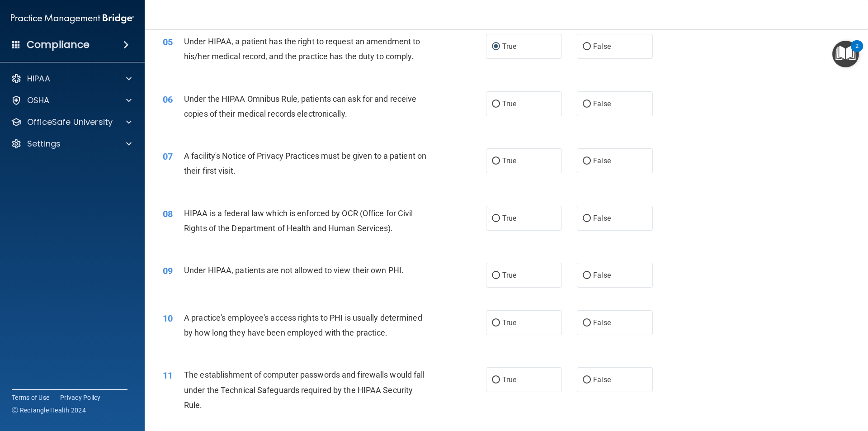
scroll to position [362, 0]
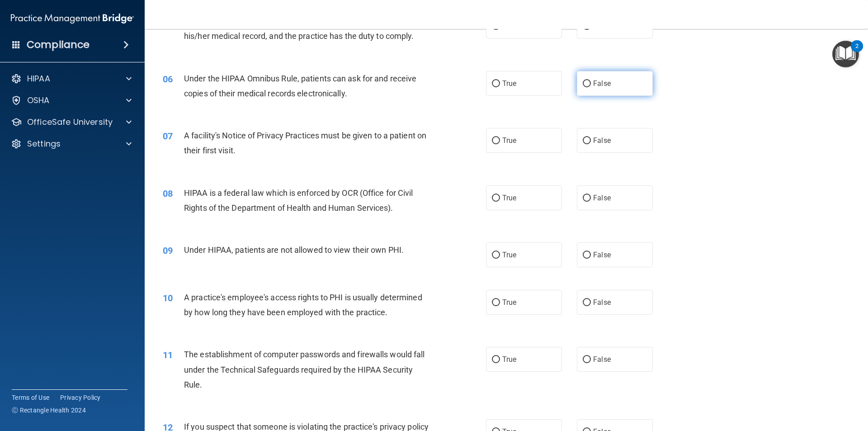
click at [587, 82] on label "False" at bounding box center [615, 83] width 76 height 25
click at [587, 82] on input "False" at bounding box center [587, 83] width 8 height 7
radio input "true"
click at [493, 141] on input "True" at bounding box center [496, 140] width 8 height 7
radio input "true"
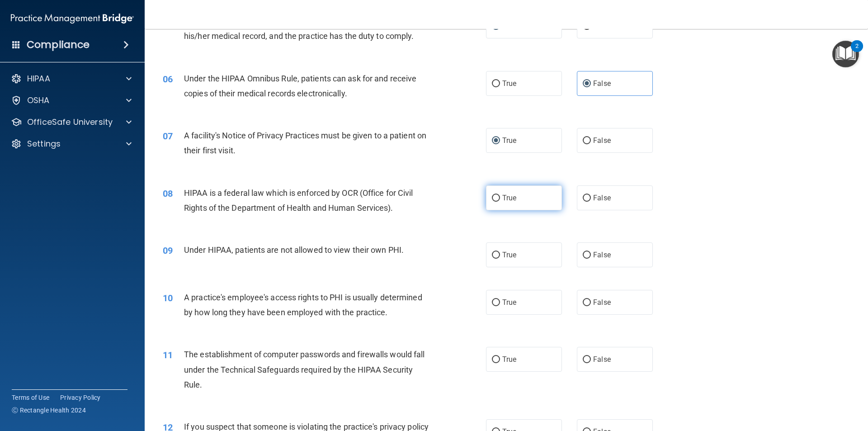
click at [505, 205] on label "True" at bounding box center [524, 197] width 76 height 25
click at [500, 202] on input "True" at bounding box center [496, 198] width 8 height 7
radio input "true"
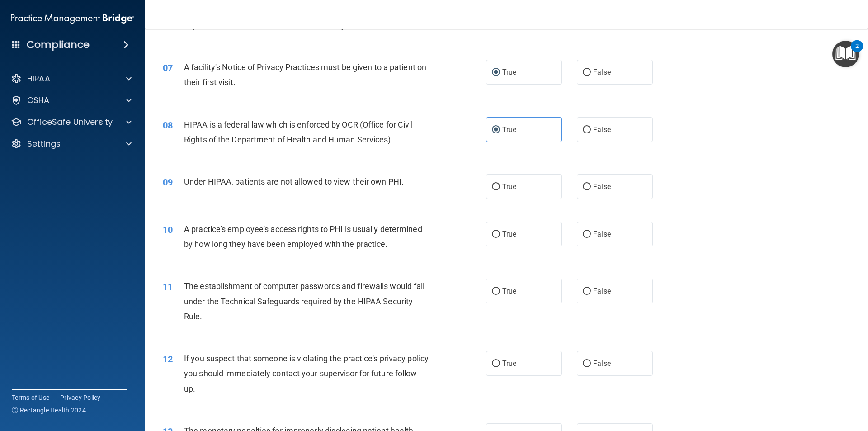
scroll to position [452, 0]
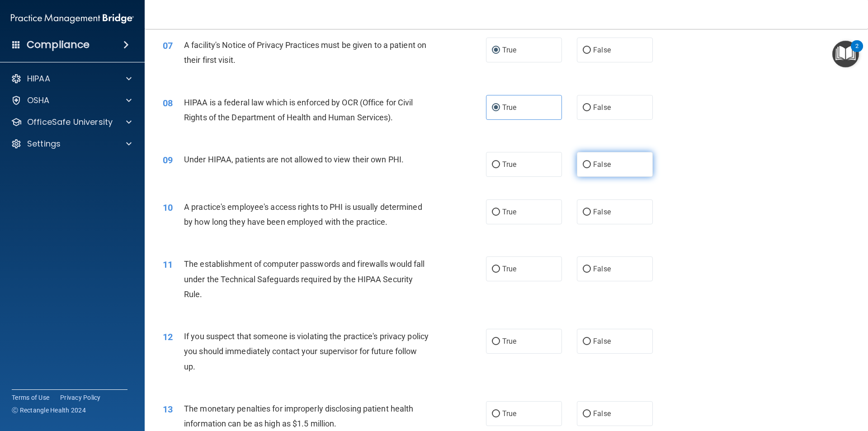
click at [598, 167] on span "False" at bounding box center [602, 164] width 18 height 9
click at [591, 167] on input "False" at bounding box center [587, 164] width 8 height 7
radio input "true"
click at [595, 218] on label "False" at bounding box center [615, 211] width 76 height 25
click at [591, 216] on input "False" at bounding box center [587, 212] width 8 height 7
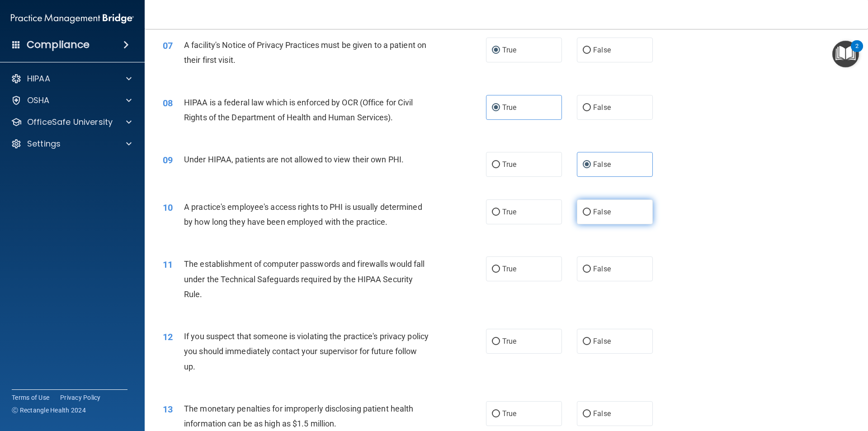
radio input "true"
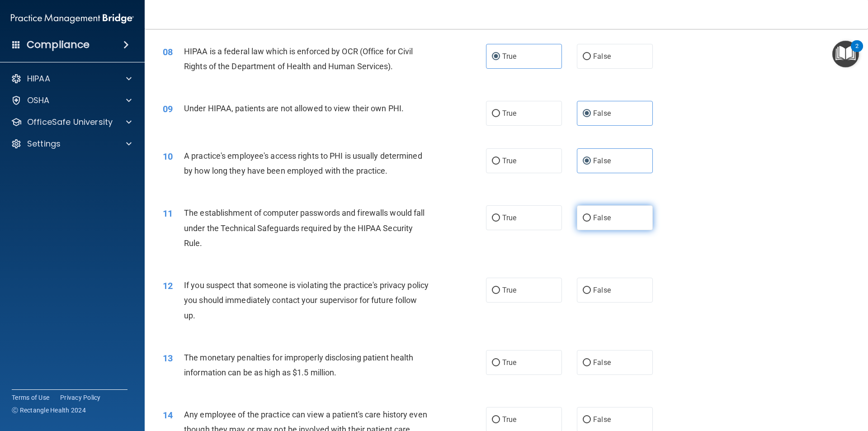
scroll to position [542, 0]
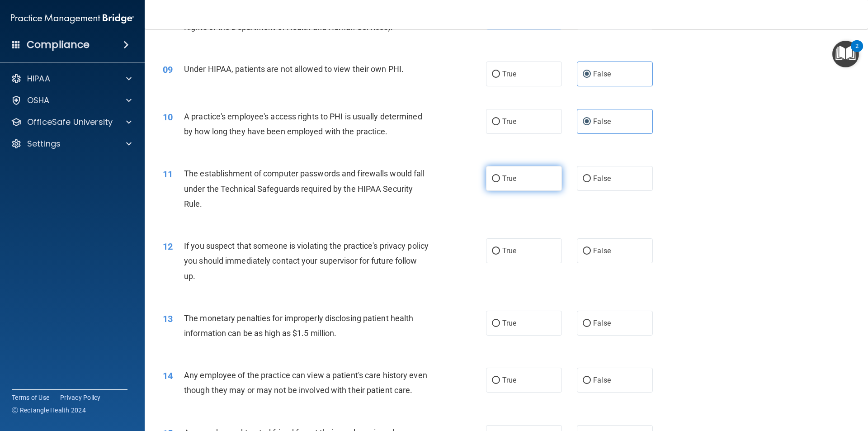
click at [519, 178] on label "True" at bounding box center [524, 178] width 76 height 25
click at [500, 178] on input "True" at bounding box center [496, 178] width 8 height 7
radio input "true"
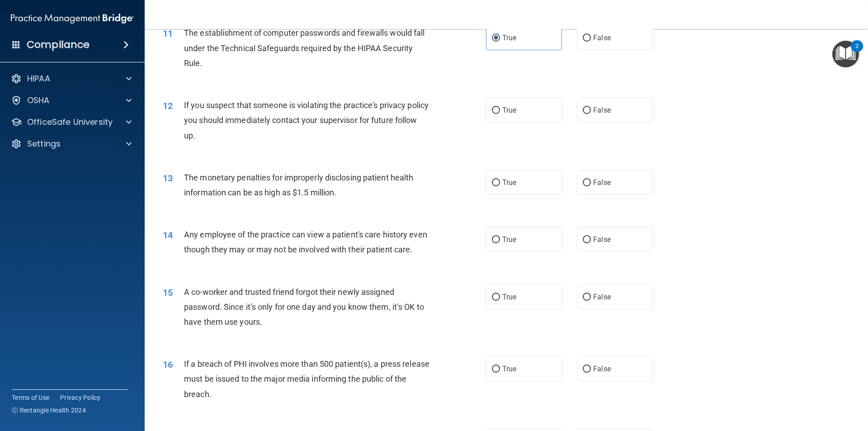
scroll to position [684, 0]
click at [520, 111] on label "True" at bounding box center [524, 109] width 76 height 25
click at [500, 111] on input "True" at bounding box center [496, 109] width 8 height 7
radio input "true"
click at [492, 183] on input "True" at bounding box center [496, 182] width 8 height 7
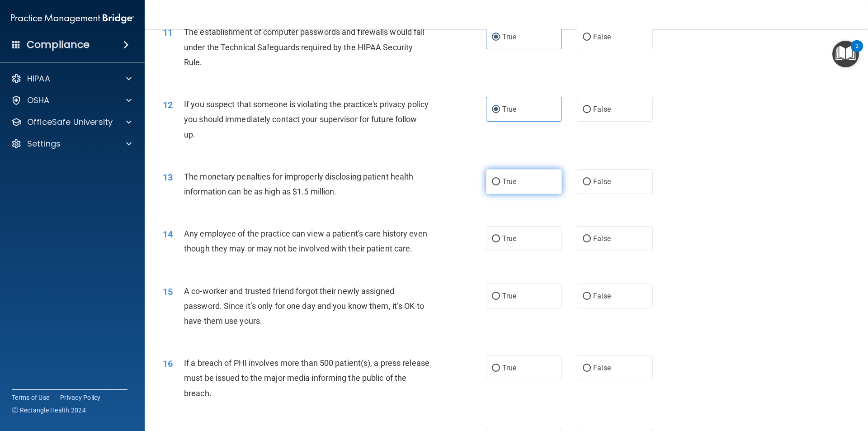
radio input "true"
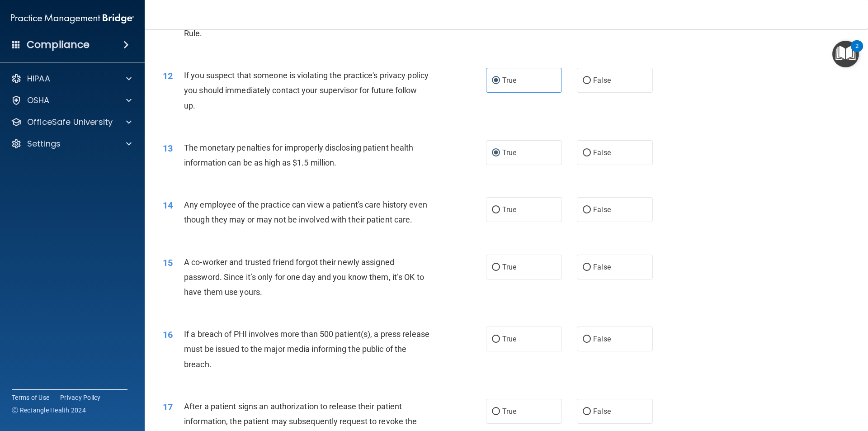
scroll to position [729, 0]
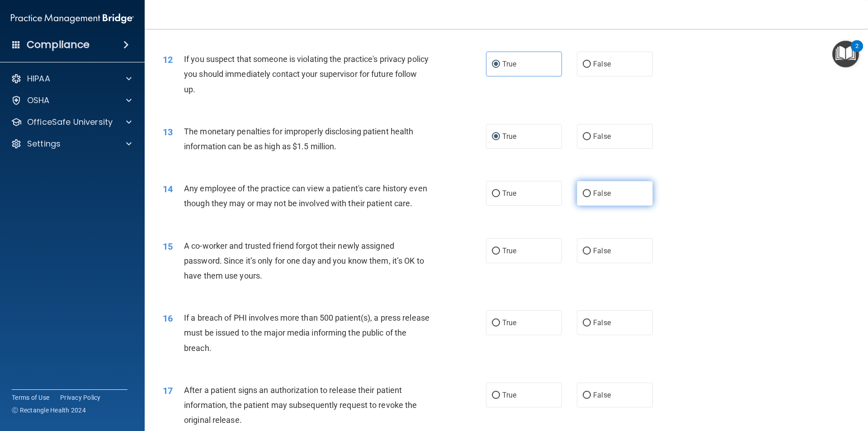
click at [601, 196] on span "False" at bounding box center [602, 193] width 18 height 9
click at [591, 196] on input "False" at bounding box center [587, 193] width 8 height 7
radio input "true"
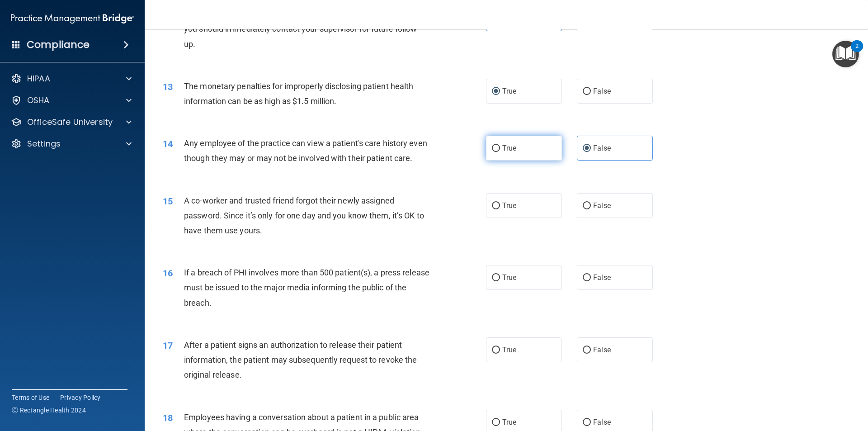
click at [492, 145] on input "True" at bounding box center [496, 148] width 8 height 7
radio input "true"
radio input "false"
click at [593, 210] on span "False" at bounding box center [602, 205] width 18 height 9
click at [591, 209] on input "False" at bounding box center [587, 205] width 8 height 7
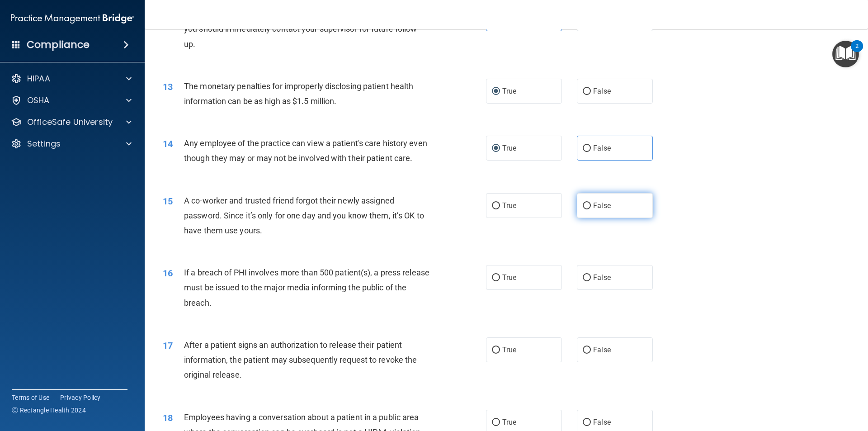
radio input "true"
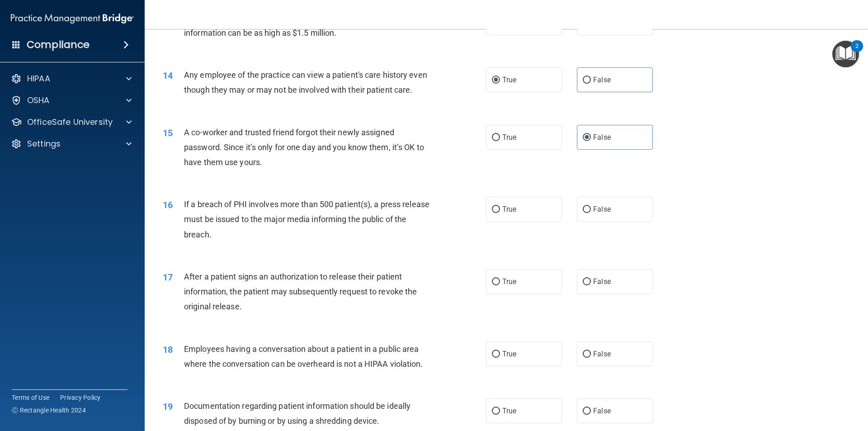
scroll to position [865, 0]
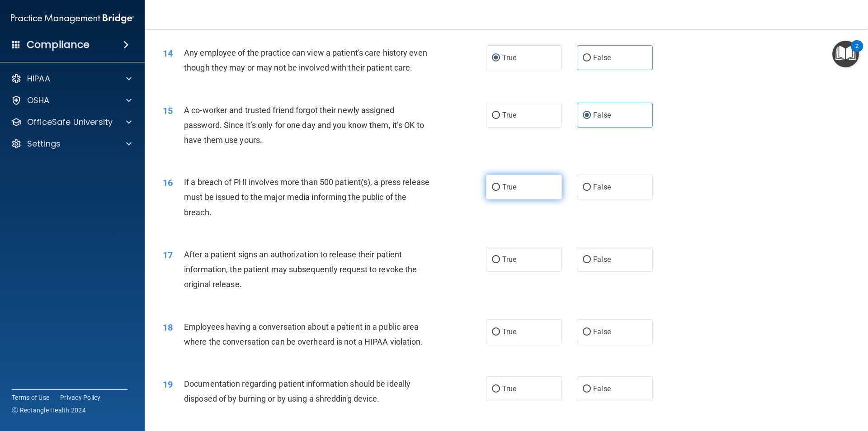
click at [519, 198] on label "True" at bounding box center [524, 186] width 76 height 25
click at [500, 191] on input "True" at bounding box center [496, 187] width 8 height 7
radio input "true"
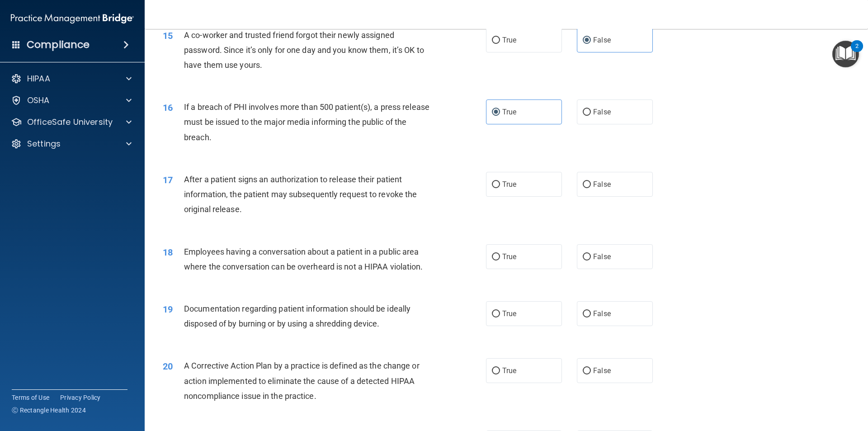
scroll to position [955, 0]
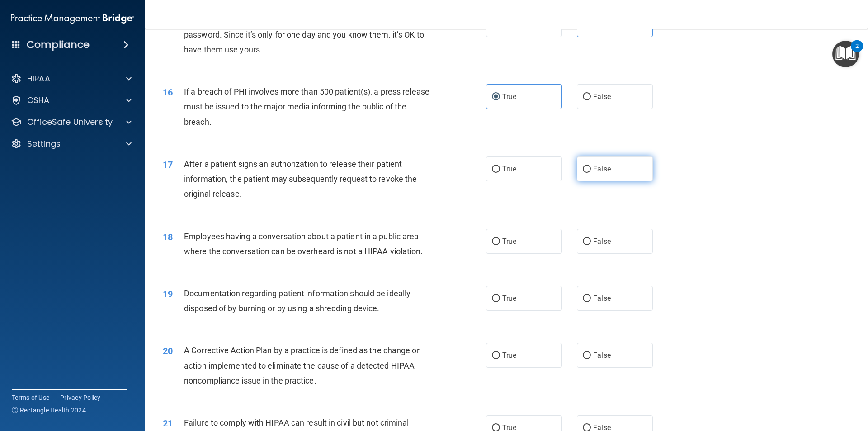
click at [599, 173] on span "False" at bounding box center [602, 169] width 18 height 9
click at [591, 173] on input "False" at bounding box center [587, 169] width 8 height 7
radio input "true"
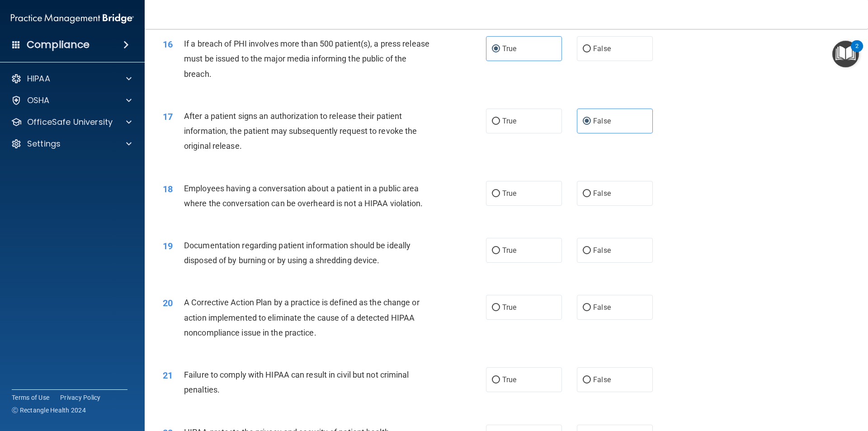
scroll to position [1045, 0]
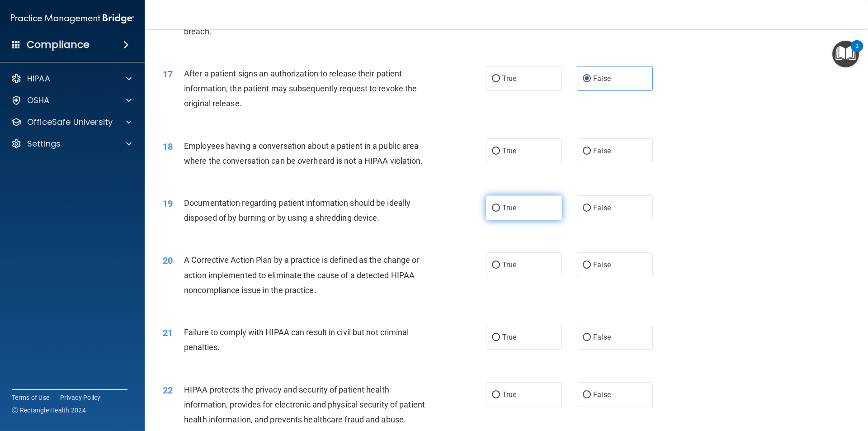
click at [504, 212] on span "True" at bounding box center [509, 207] width 14 height 9
click at [500, 212] on input "True" at bounding box center [496, 208] width 8 height 7
radio input "true"
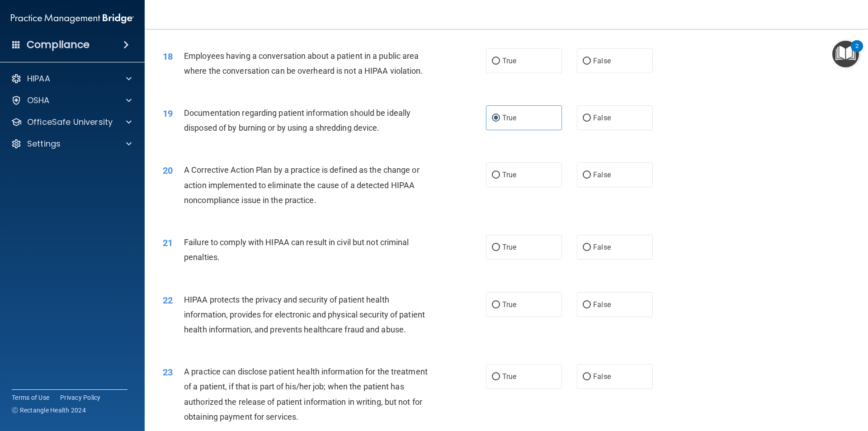
scroll to position [1136, 0]
click at [520, 185] on label "True" at bounding box center [524, 174] width 76 height 25
click at [500, 178] on input "True" at bounding box center [496, 174] width 8 height 7
radio input "true"
click at [521, 259] on label "True" at bounding box center [524, 246] width 76 height 25
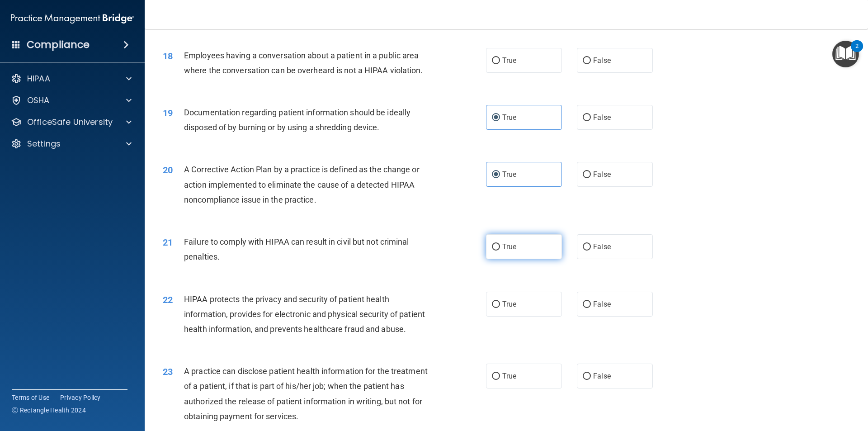
click at [500, 250] on input "True" at bounding box center [496, 247] width 8 height 7
radio input "true"
click at [585, 250] on input "False" at bounding box center [587, 247] width 8 height 7
radio input "true"
radio input "false"
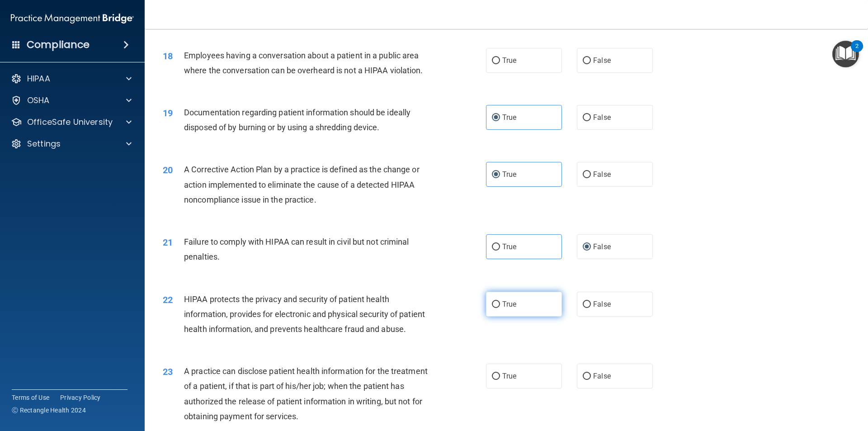
click at [513, 316] on label "True" at bounding box center [524, 304] width 76 height 25
click at [500, 308] on input "True" at bounding box center [496, 304] width 8 height 7
radio input "true"
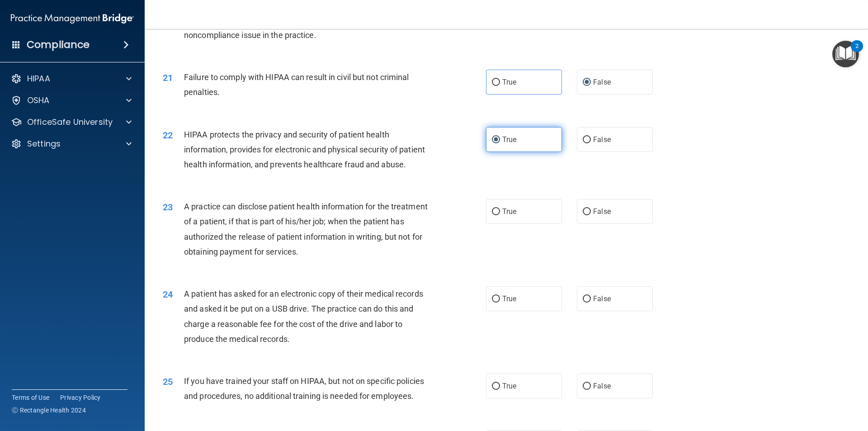
scroll to position [1317, 0]
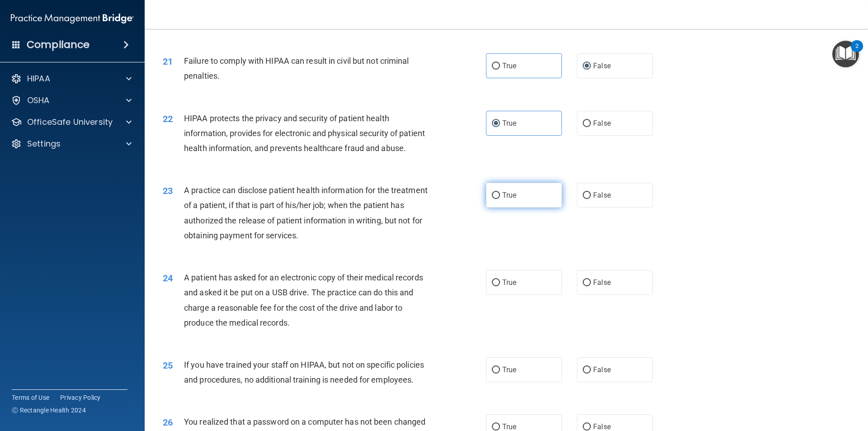
click at [496, 199] on input "True" at bounding box center [496, 195] width 8 height 7
radio input "true"
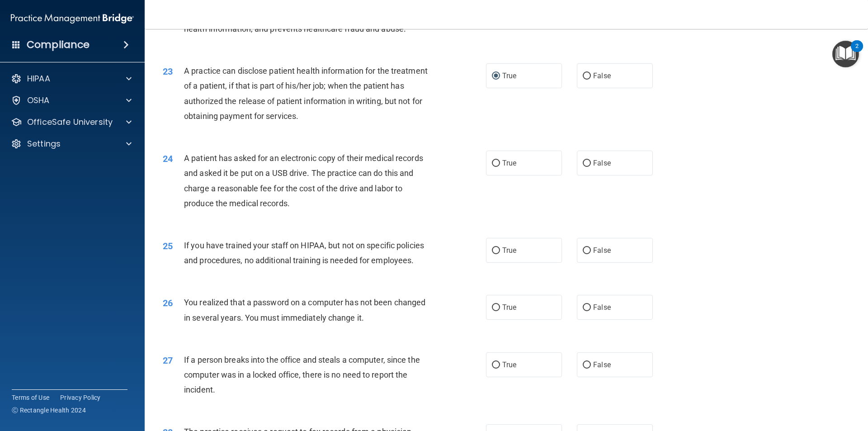
scroll to position [1452, 0]
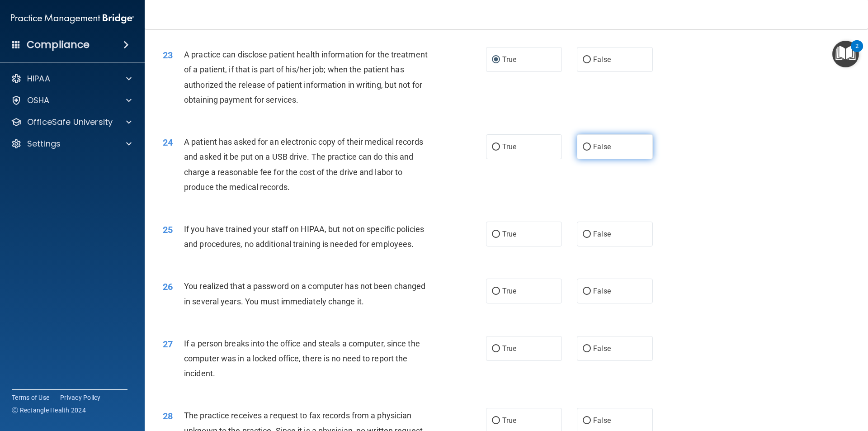
click at [607, 159] on label "False" at bounding box center [615, 146] width 76 height 25
click at [591, 151] on input "False" at bounding box center [587, 147] width 8 height 7
radio input "true"
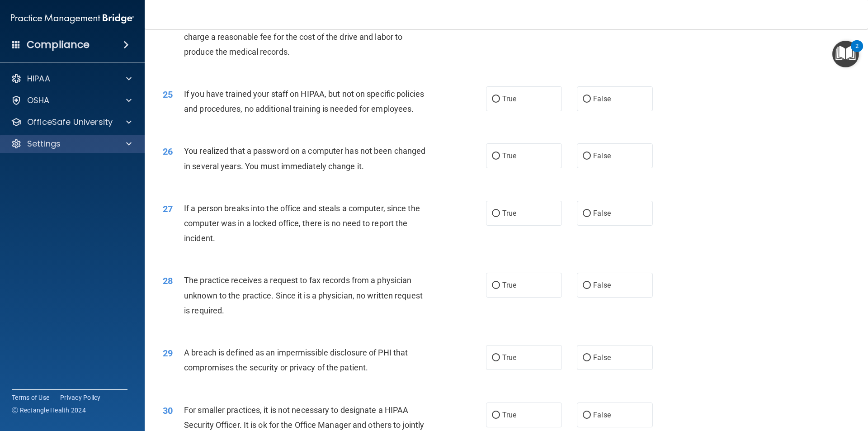
scroll to position [1588, 0]
click at [593, 103] on span "False" at bounding box center [602, 98] width 18 height 9
click at [591, 102] on input "False" at bounding box center [587, 98] width 8 height 7
radio input "true"
click at [498, 168] on label "True" at bounding box center [524, 155] width 76 height 25
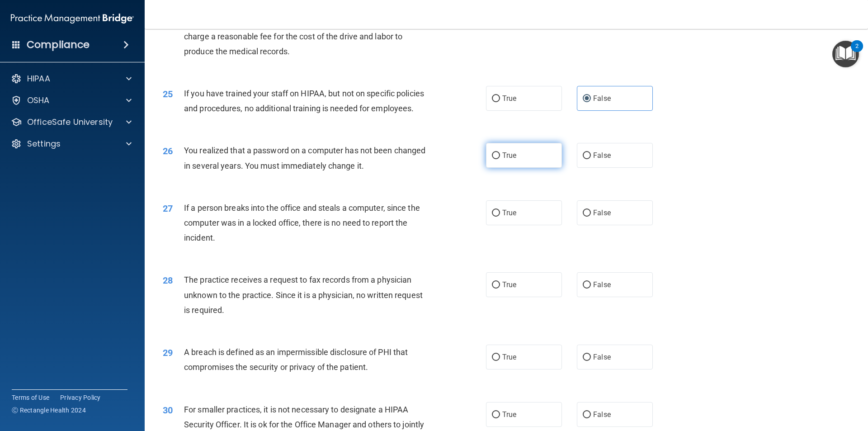
click at [498, 159] on input "True" at bounding box center [496, 155] width 8 height 7
radio input "true"
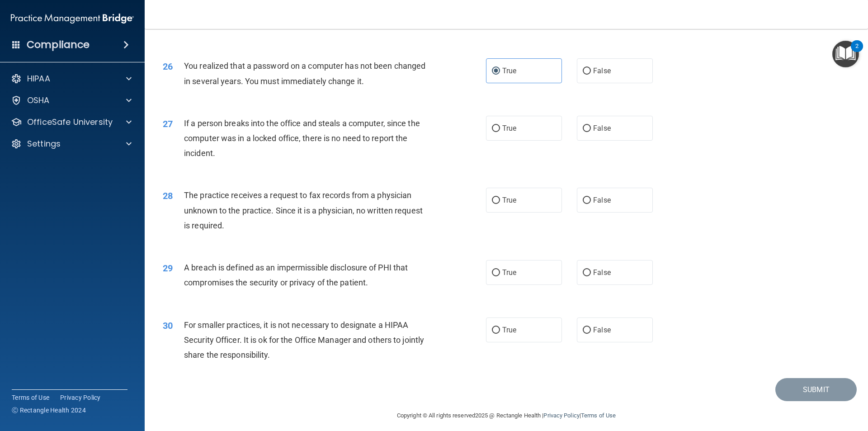
scroll to position [1678, 0]
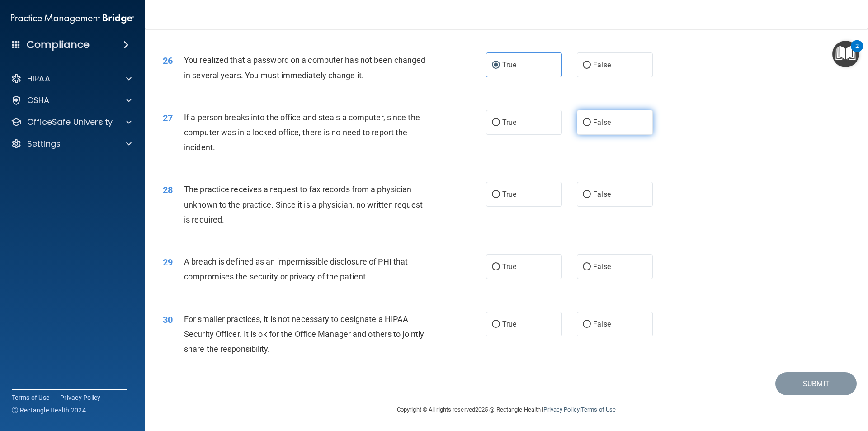
click at [595, 127] on span "False" at bounding box center [602, 122] width 18 height 9
click at [591, 126] on input "False" at bounding box center [587, 122] width 8 height 7
radio input "true"
click at [597, 194] on span "False" at bounding box center [602, 193] width 18 height 9
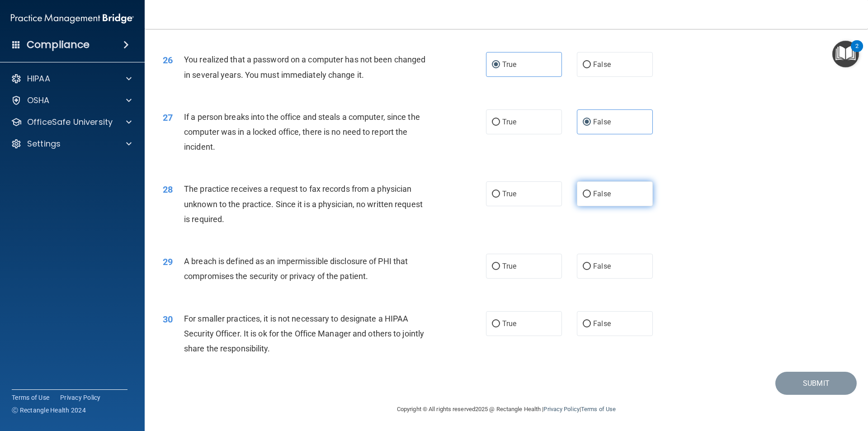
click at [591, 194] on input "False" at bounding box center [587, 194] width 8 height 7
radio input "true"
click at [525, 260] on label "True" at bounding box center [524, 266] width 76 height 25
click at [500, 263] on input "True" at bounding box center [496, 266] width 8 height 7
radio input "true"
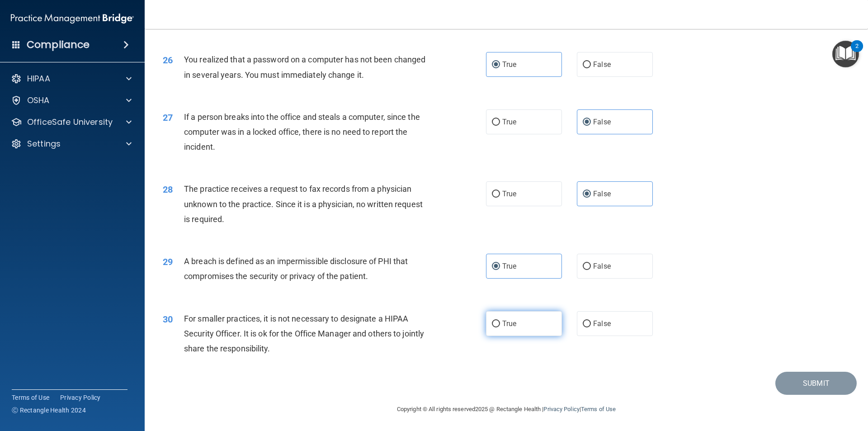
click at [508, 326] on span "True" at bounding box center [509, 323] width 14 height 9
click at [500, 326] on input "True" at bounding box center [496, 323] width 8 height 7
radio input "true"
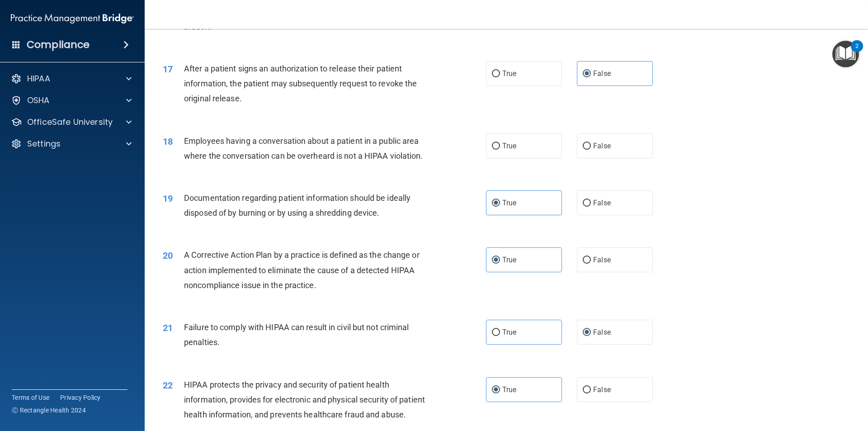
scroll to position [1045, 0]
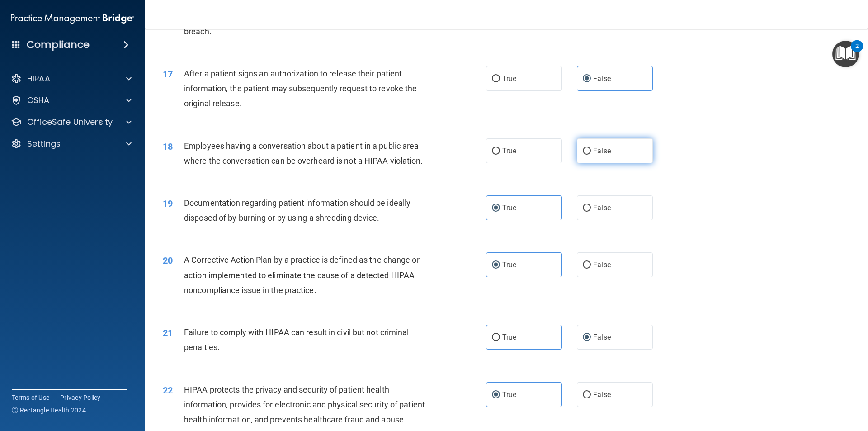
click at [593, 163] on label "False" at bounding box center [615, 150] width 76 height 25
click at [591, 155] on input "False" at bounding box center [587, 151] width 8 height 7
radio input "true"
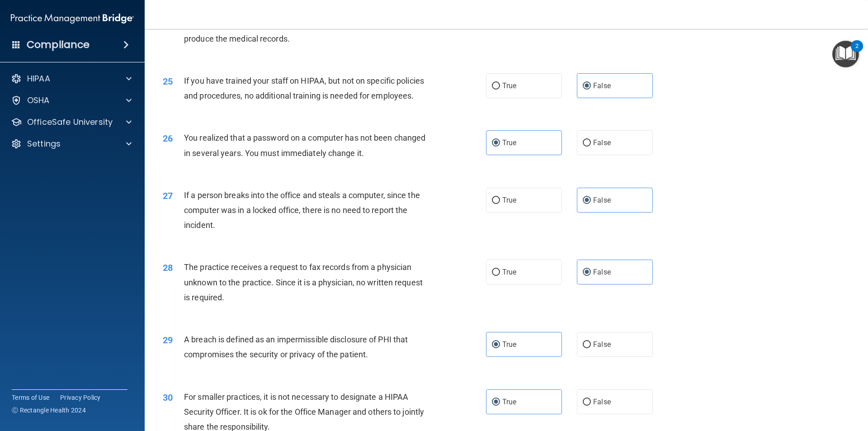
scroll to position [1723, 0]
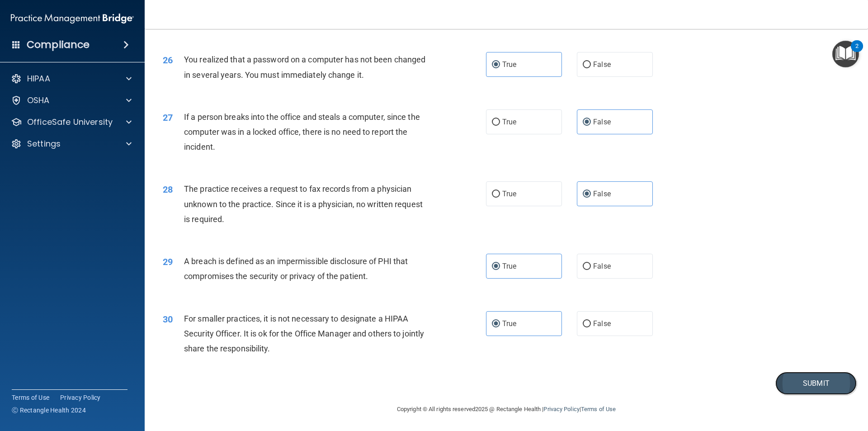
click at [799, 380] on button "Submit" at bounding box center [815, 383] width 81 height 23
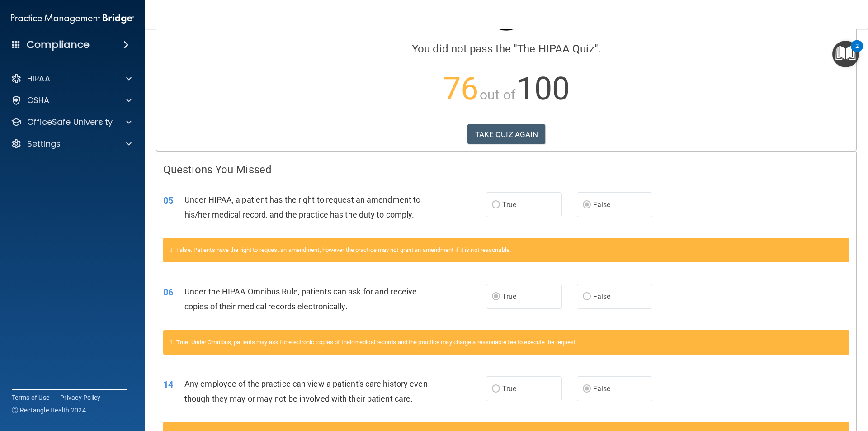
scroll to position [61, 0]
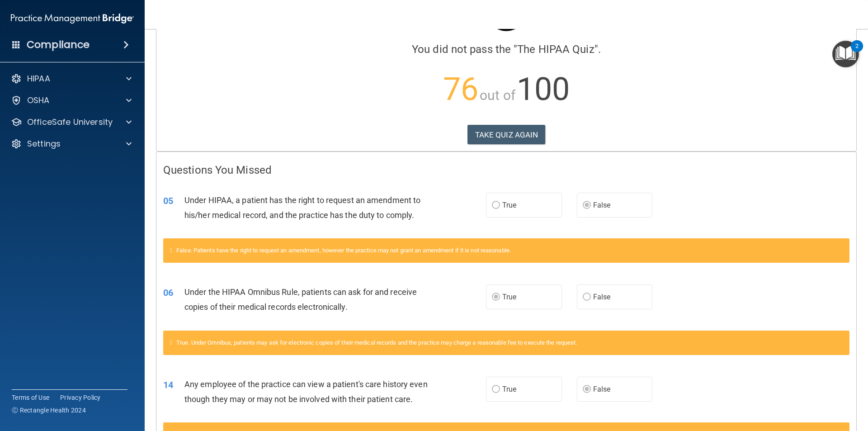
click at [662, 121] on div "Calculating your score.... You did not pass the " The HIPAA Quiz ". 76 out of 1…" at bounding box center [506, 64] width 700 height 174
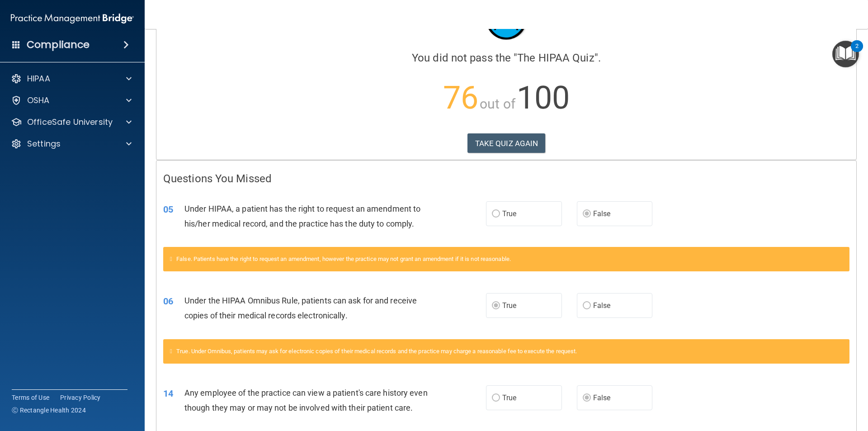
scroll to position [0, 0]
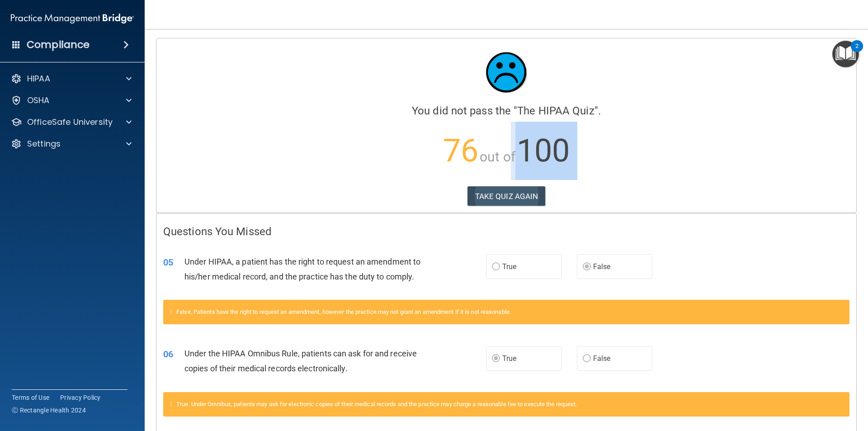
drag, startPoint x: 494, startPoint y: 182, endPoint x: 501, endPoint y: 193, distance: 12.4
click at [501, 193] on div "Calculating your score.... You did not pass the " The HIPAA Quiz ". 76 out of 1…" at bounding box center [506, 125] width 700 height 174
click at [494, 193] on button "TAKE QUIZ AGAIN" at bounding box center [506, 196] width 78 height 20
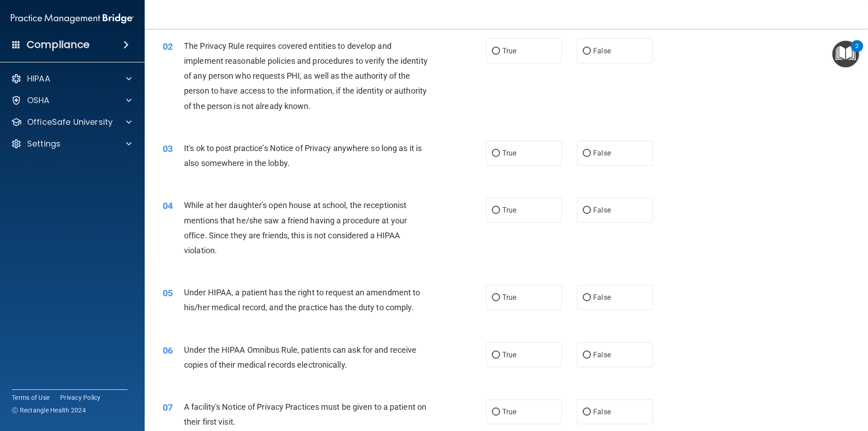
scroll to position [181, 0]
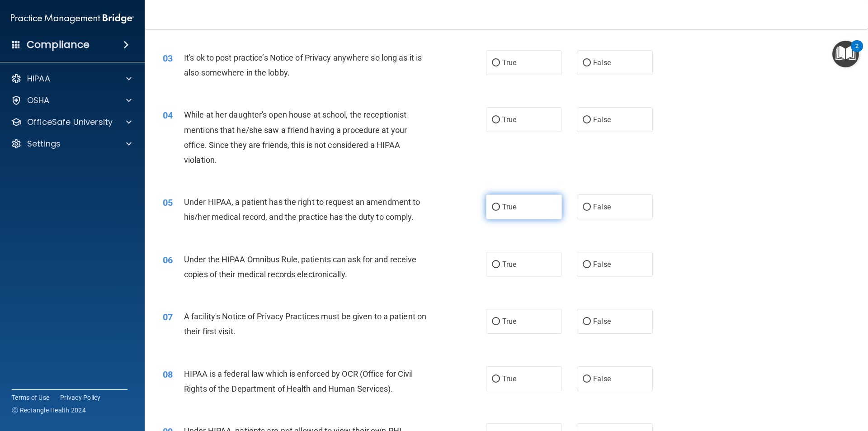
click at [492, 206] on input "True" at bounding box center [496, 207] width 8 height 7
radio input "true"
click at [583, 266] on input "False" at bounding box center [587, 264] width 8 height 7
radio input "true"
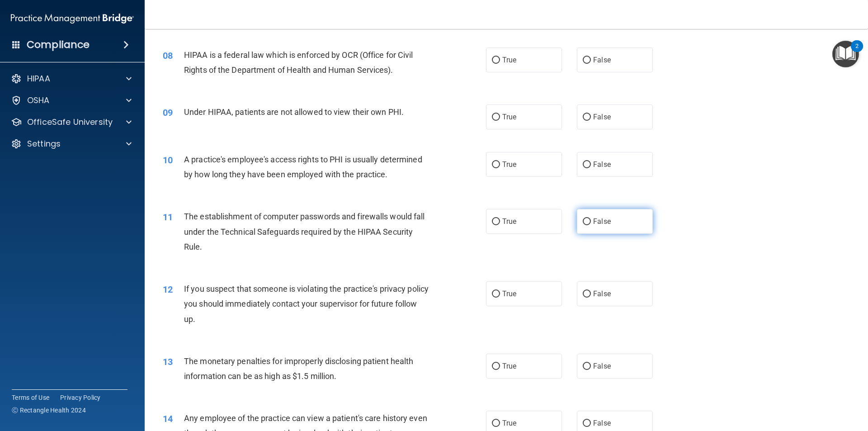
scroll to position [588, 0]
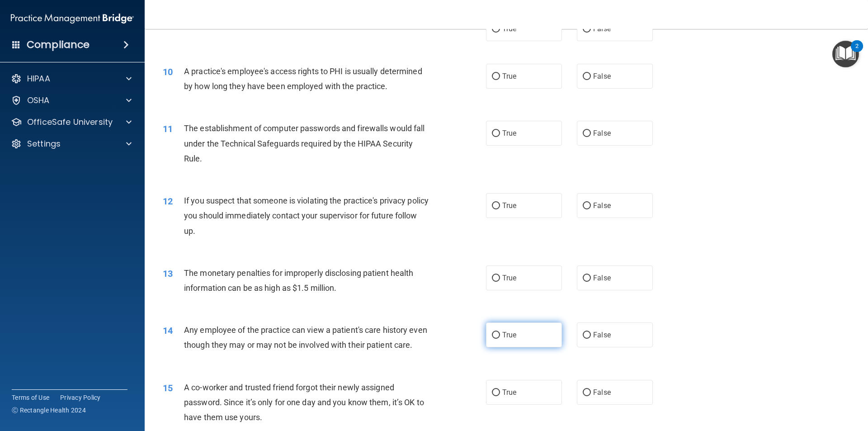
click at [492, 334] on input "True" at bounding box center [496, 335] width 8 height 7
radio input "true"
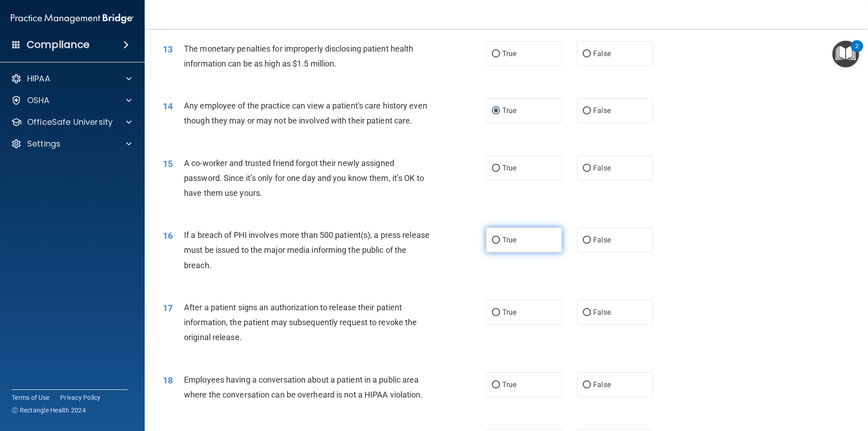
scroll to position [814, 0]
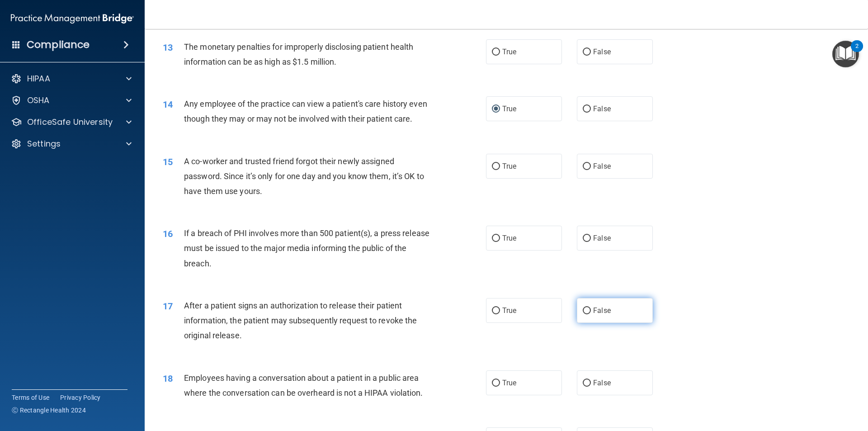
click at [583, 314] on input "False" at bounding box center [587, 310] width 8 height 7
radio input "true"
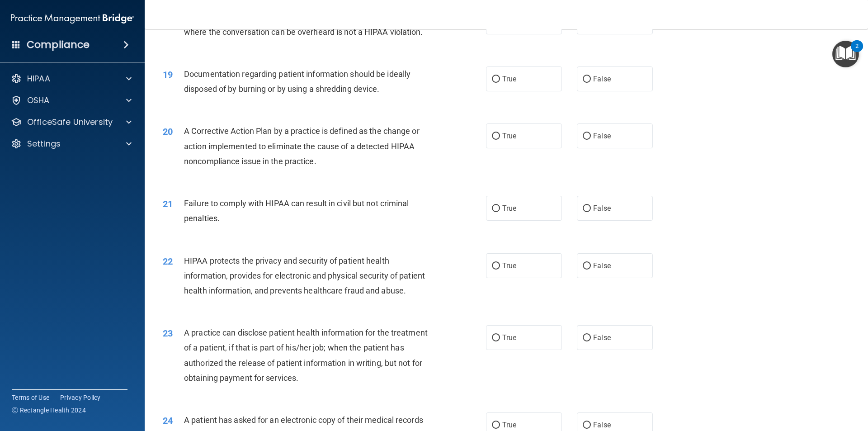
scroll to position [1175, 0]
click at [492, 340] on input "True" at bounding box center [496, 337] width 8 height 7
radio input "true"
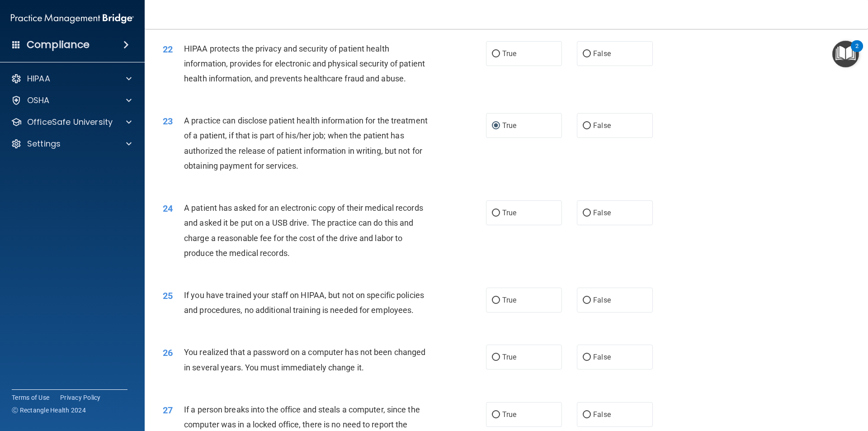
scroll to position [1446, 0]
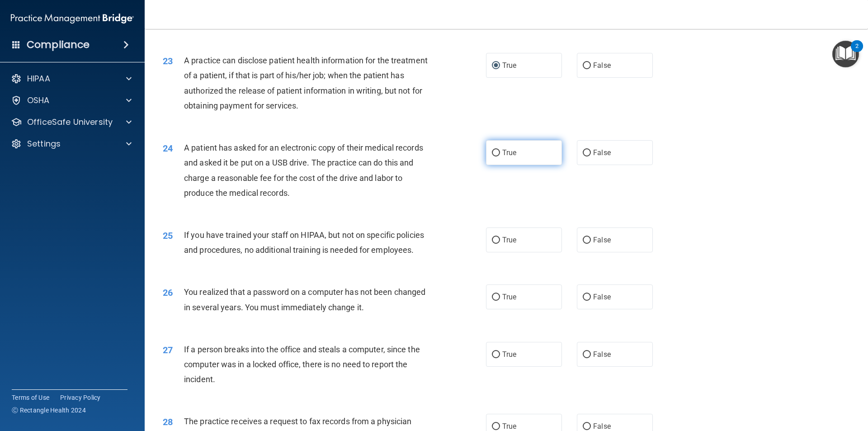
click at [492, 156] on input "True" at bounding box center [496, 153] width 8 height 7
radio input "true"
click at [584, 165] on label "False" at bounding box center [615, 152] width 76 height 25
click at [583, 156] on input "False" at bounding box center [587, 153] width 8 height 7
radio input "true"
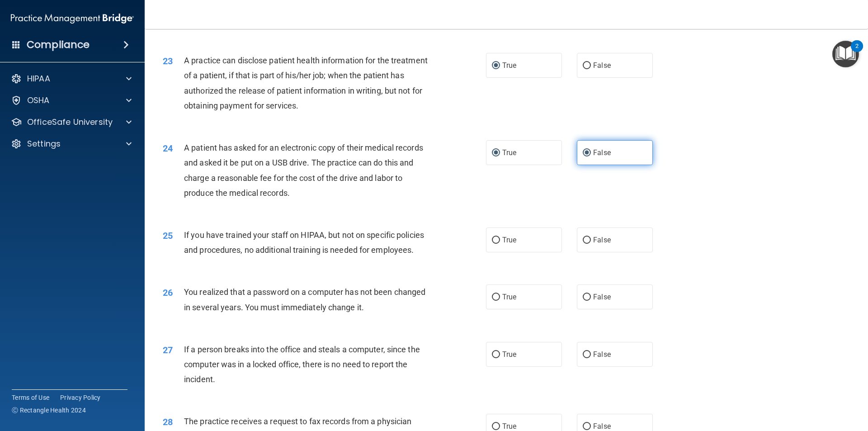
radio input "false"
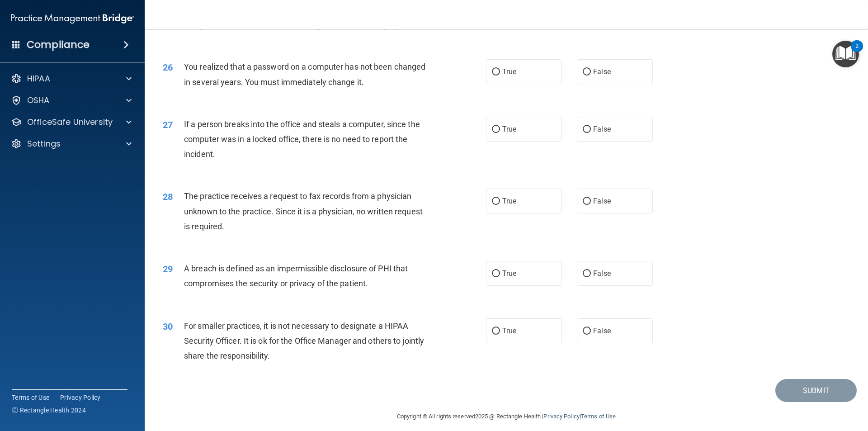
scroll to position [1723, 0]
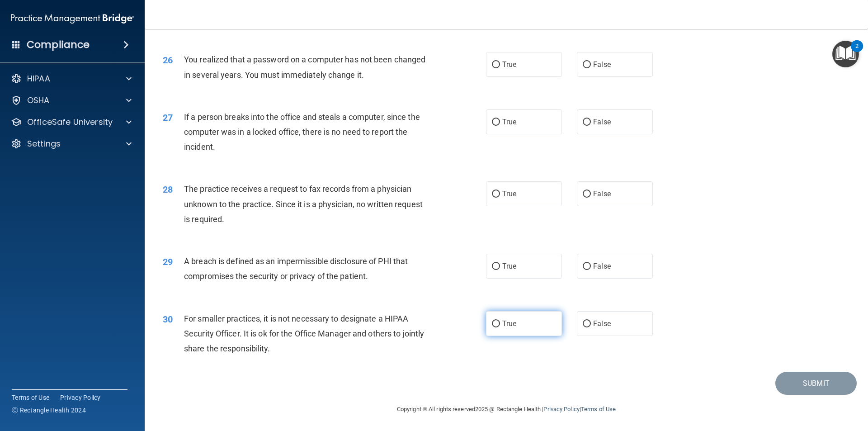
click at [493, 322] on input "True" at bounding box center [496, 323] width 8 height 7
radio input "true"
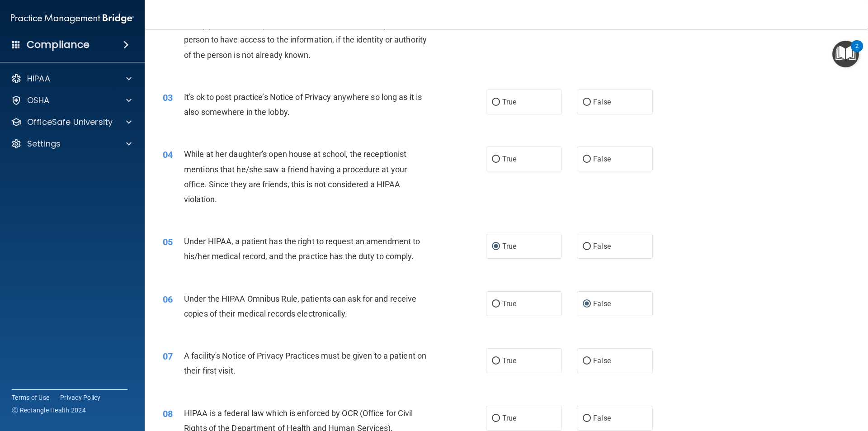
scroll to position [0, 0]
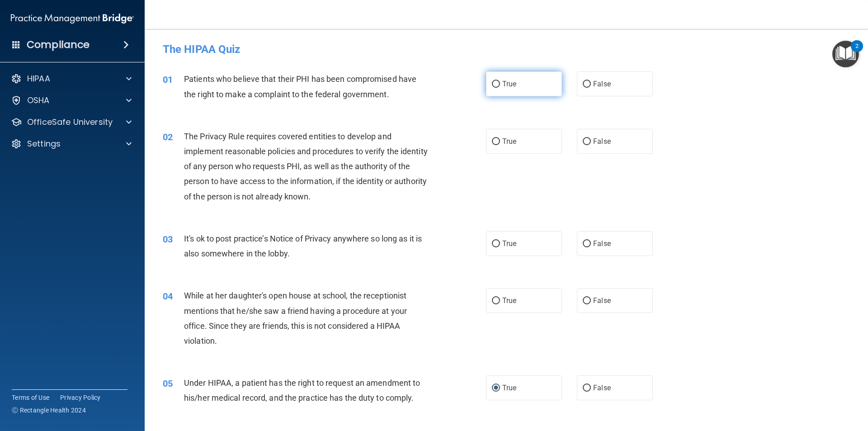
click at [488, 80] on label "True" at bounding box center [524, 83] width 76 height 25
click at [492, 81] on input "True" at bounding box center [496, 84] width 8 height 7
radio input "true"
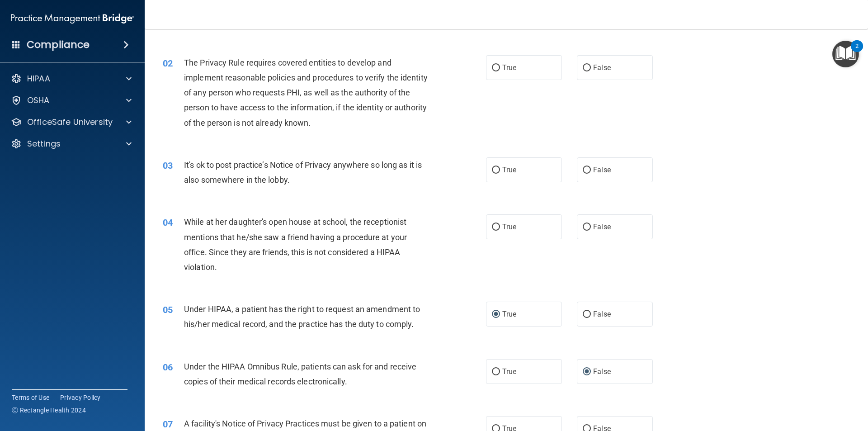
scroll to position [45, 0]
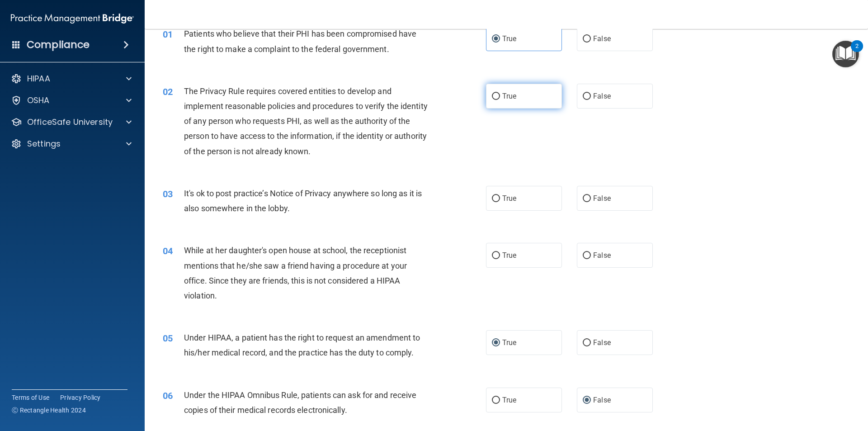
click at [493, 91] on label "True" at bounding box center [524, 96] width 76 height 25
click at [493, 93] on input "True" at bounding box center [496, 96] width 8 height 7
radio input "true"
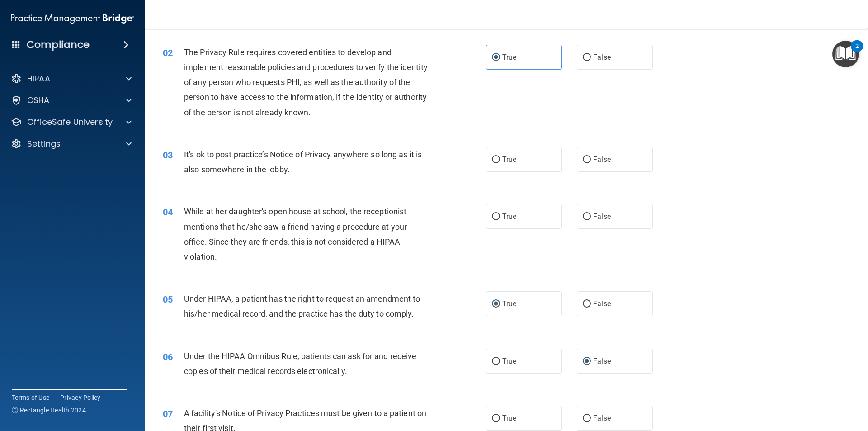
scroll to position [136, 0]
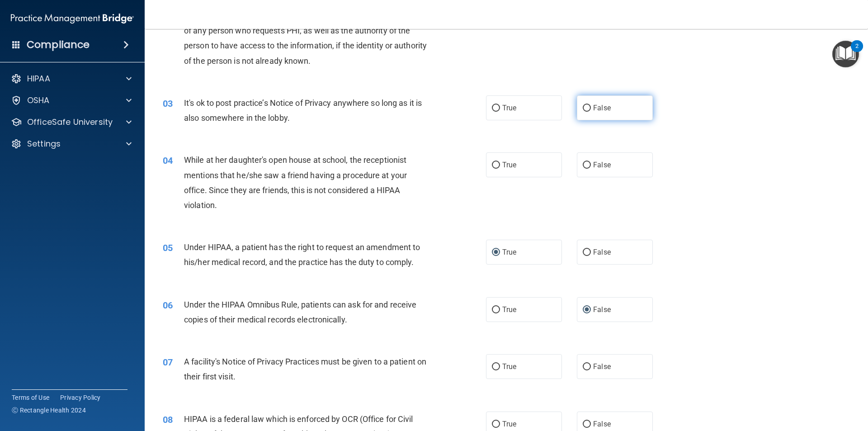
click at [587, 107] on label "False" at bounding box center [615, 107] width 76 height 25
click at [587, 107] on input "False" at bounding box center [587, 108] width 8 height 7
radio input "true"
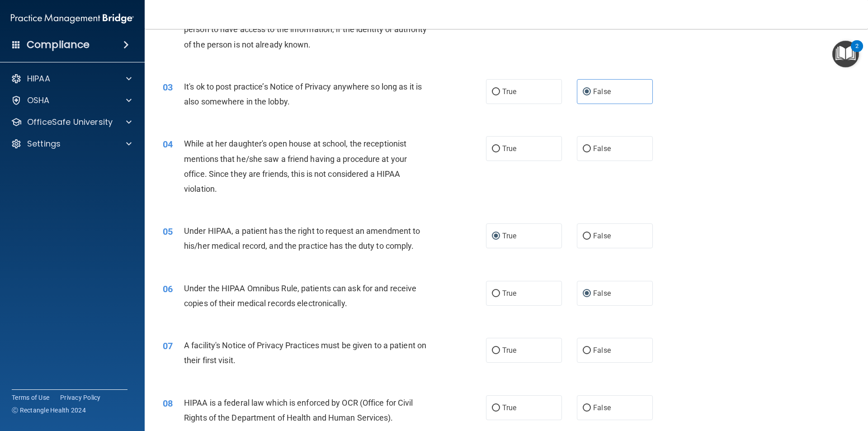
scroll to position [181, 0]
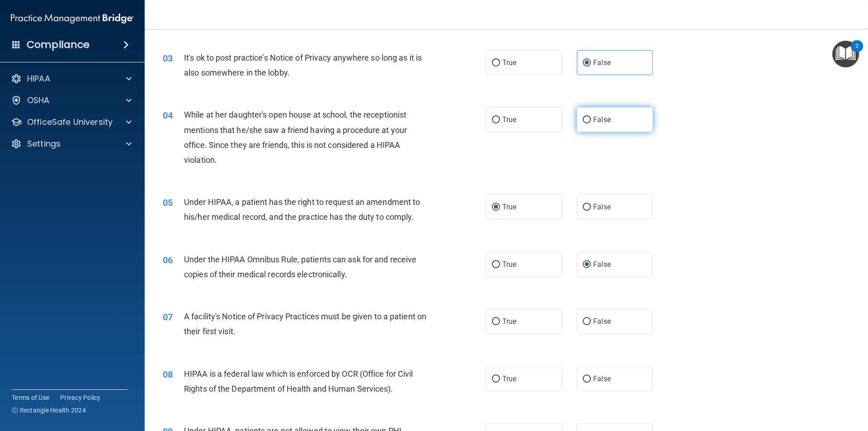
click at [583, 118] on input "False" at bounding box center [587, 120] width 8 height 7
radio input "true"
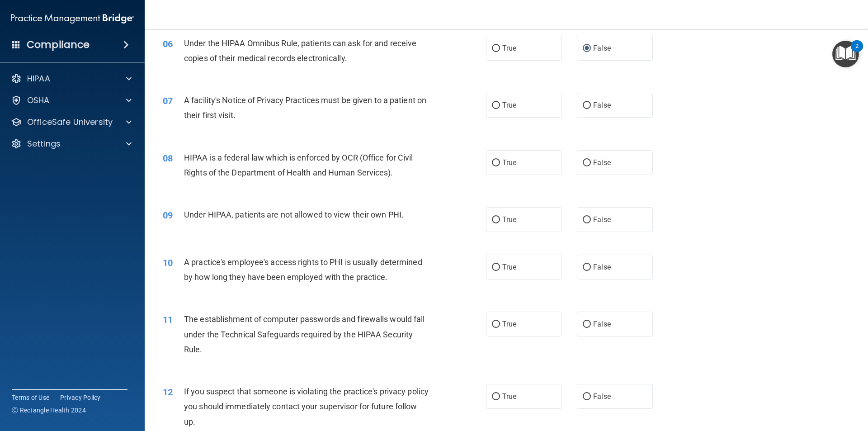
scroll to position [407, 0]
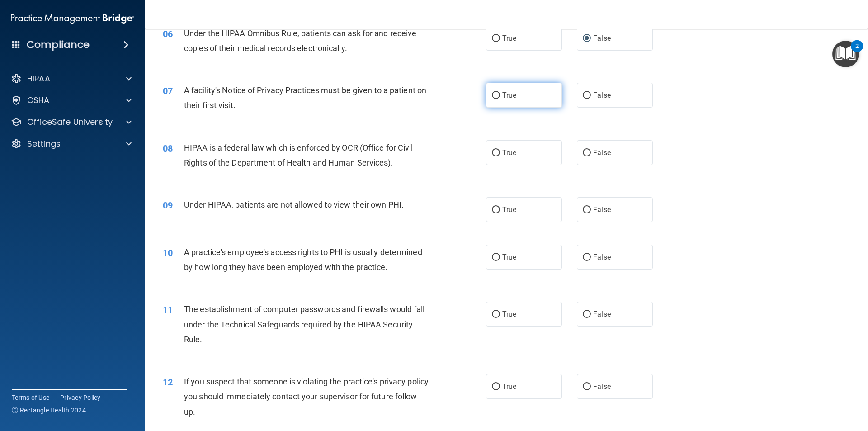
click at [502, 98] on span "True" at bounding box center [509, 95] width 14 height 9
click at [499, 98] on input "True" at bounding box center [496, 95] width 8 height 7
radio input "true"
click at [520, 154] on label "True" at bounding box center [524, 152] width 76 height 25
click at [500, 154] on input "True" at bounding box center [496, 153] width 8 height 7
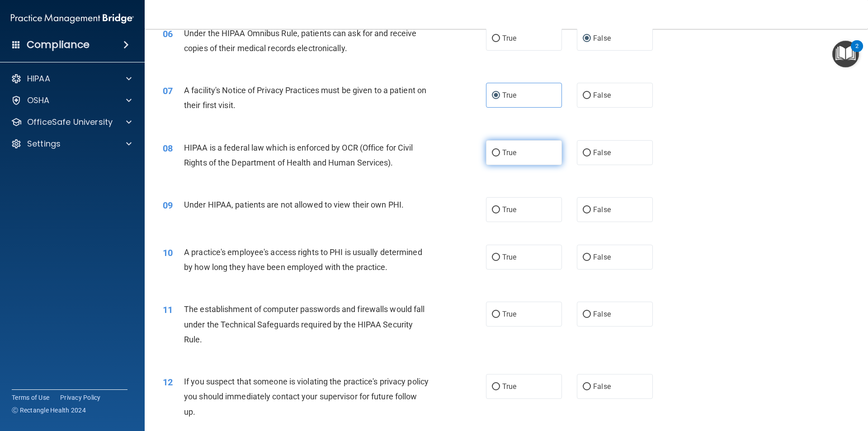
radio input "true"
click at [583, 203] on label "False" at bounding box center [615, 209] width 76 height 25
click at [583, 207] on input "False" at bounding box center [587, 210] width 8 height 7
radio input "true"
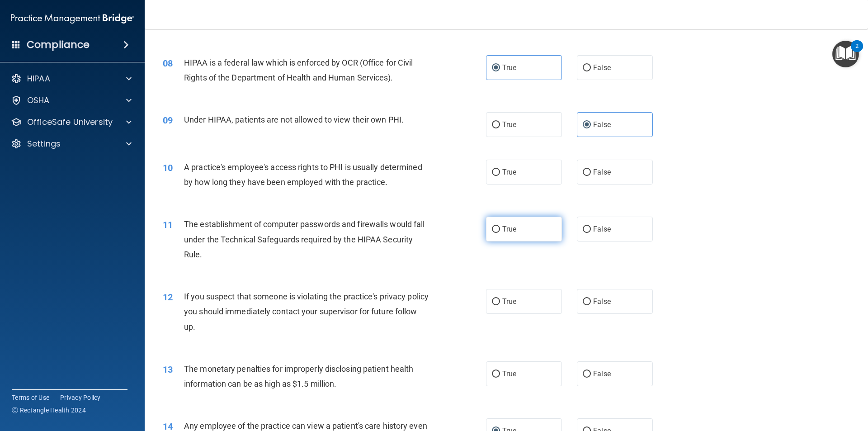
scroll to position [497, 0]
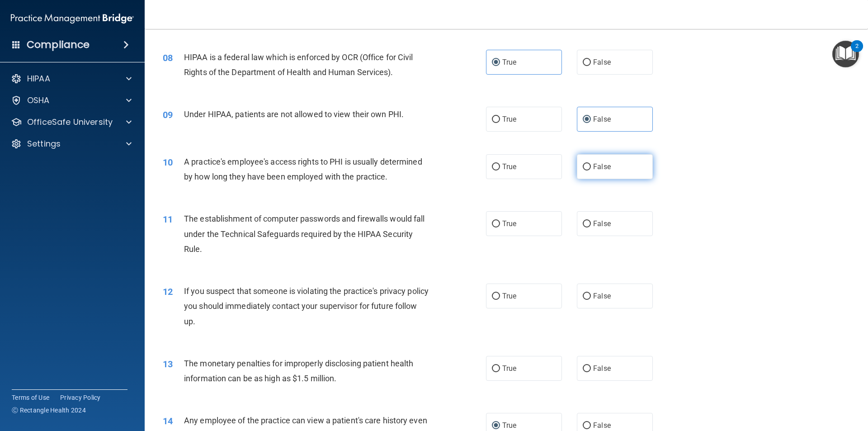
click at [588, 165] on label "False" at bounding box center [615, 166] width 76 height 25
click at [588, 165] on input "False" at bounding box center [587, 167] width 8 height 7
radio input "true"
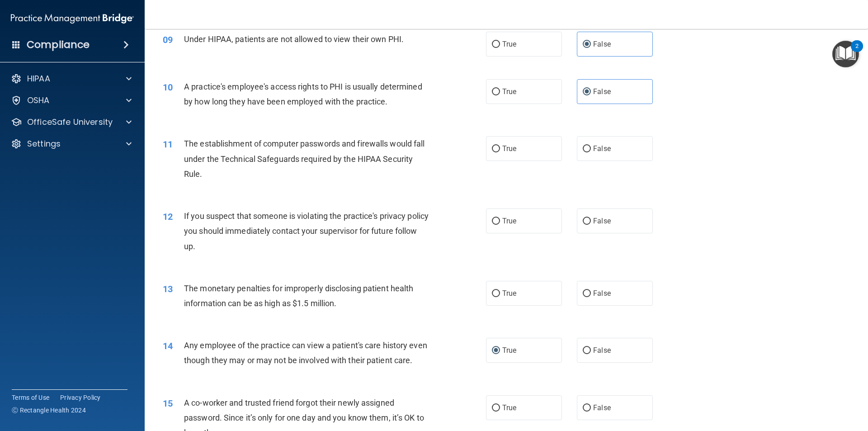
scroll to position [588, 0]
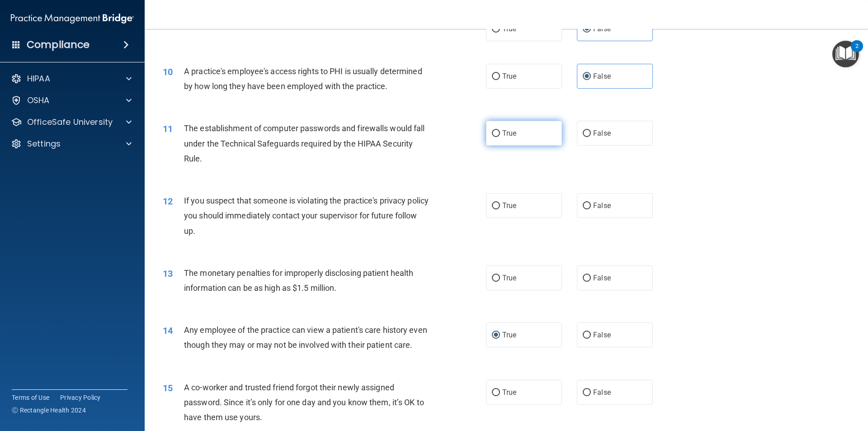
click at [540, 132] on label "True" at bounding box center [524, 133] width 76 height 25
click at [500, 132] on input "True" at bounding box center [496, 133] width 8 height 7
radio input "true"
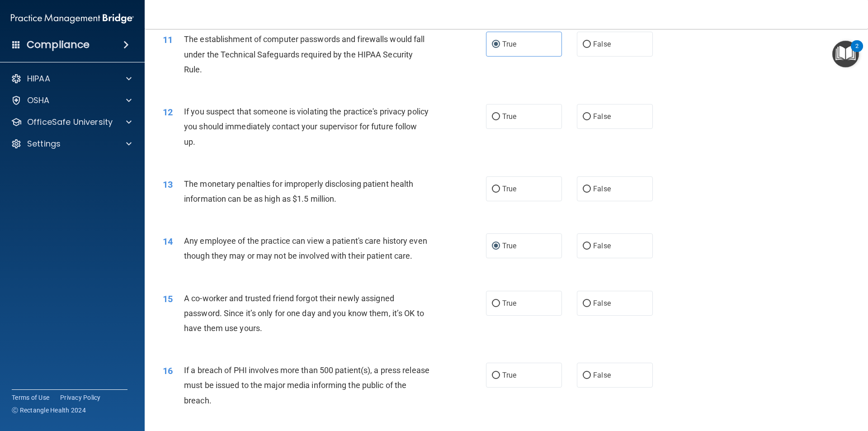
scroll to position [678, 0]
click at [521, 118] on label "True" at bounding box center [524, 115] width 76 height 25
click at [500, 118] on input "True" at bounding box center [496, 115] width 8 height 7
radio input "true"
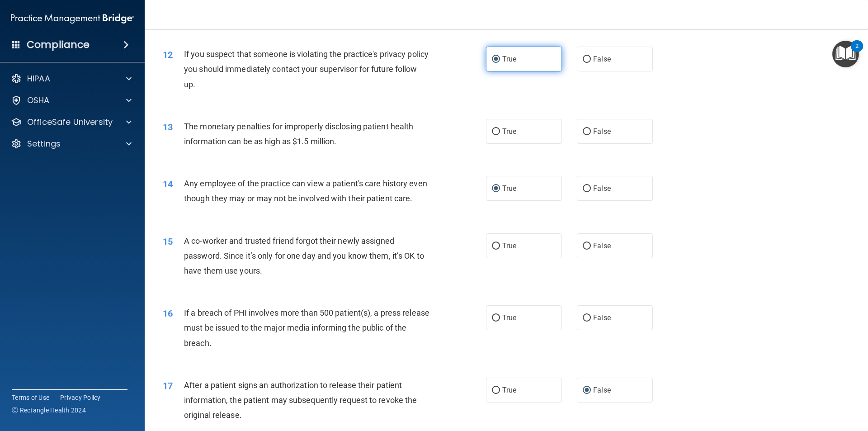
scroll to position [768, 0]
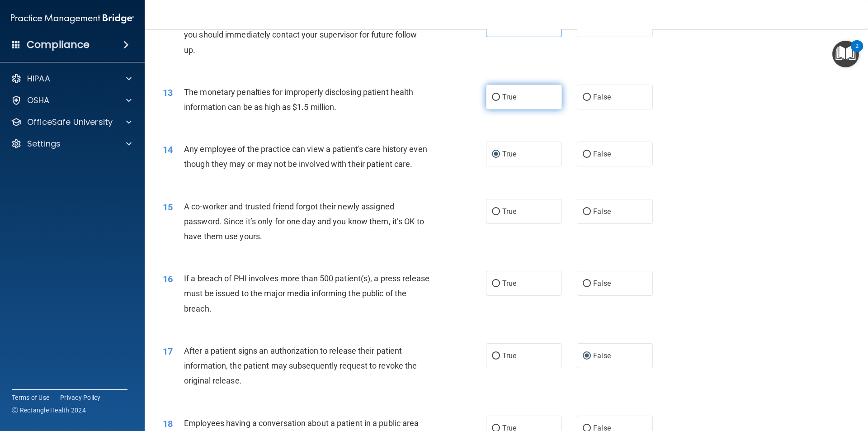
click at [502, 93] on span "True" at bounding box center [509, 97] width 14 height 9
click at [499, 94] on input "True" at bounding box center [496, 97] width 8 height 7
radio input "true"
click at [588, 224] on label "False" at bounding box center [615, 211] width 76 height 25
click at [588, 215] on input "False" at bounding box center [587, 211] width 8 height 7
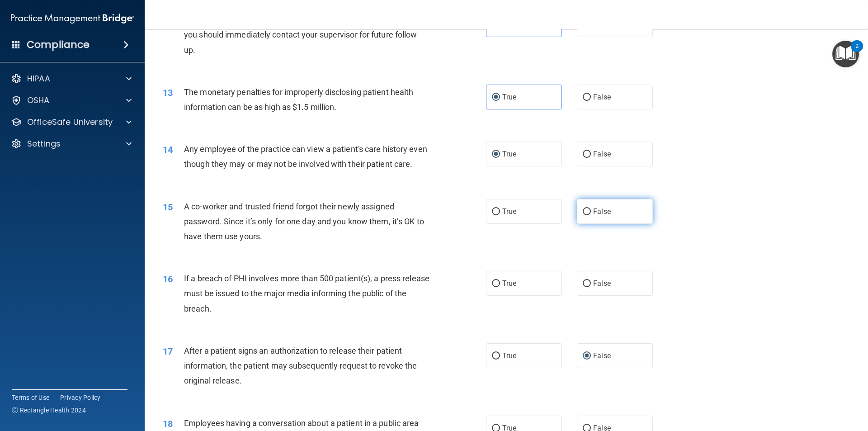
radio input "true"
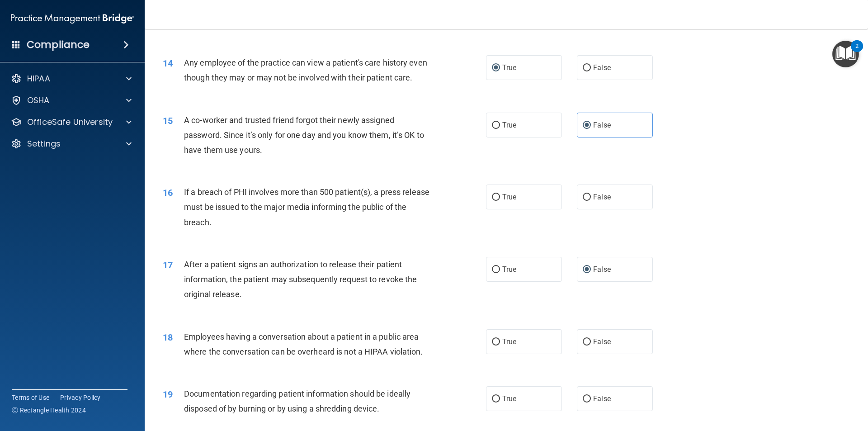
scroll to position [859, 0]
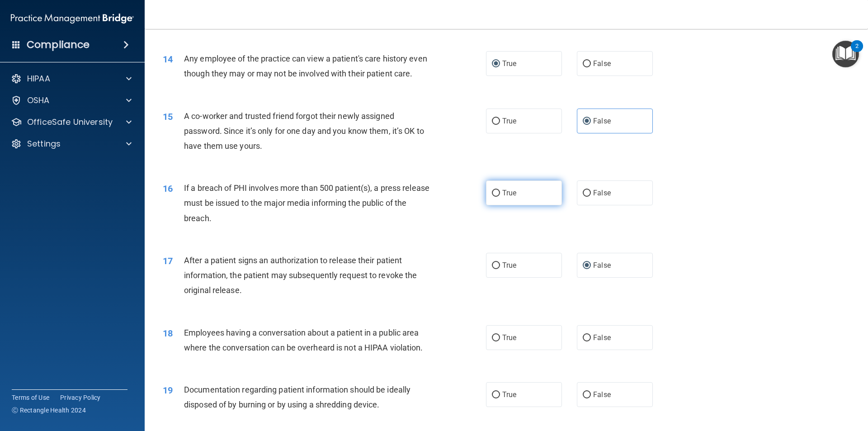
click at [502, 197] on span "True" at bounding box center [509, 192] width 14 height 9
click at [499, 197] on input "True" at bounding box center [496, 193] width 8 height 7
radio input "true"
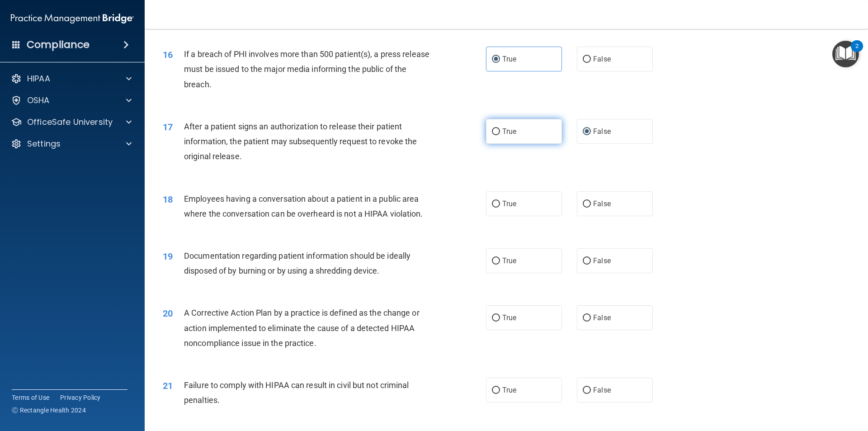
scroll to position [994, 0]
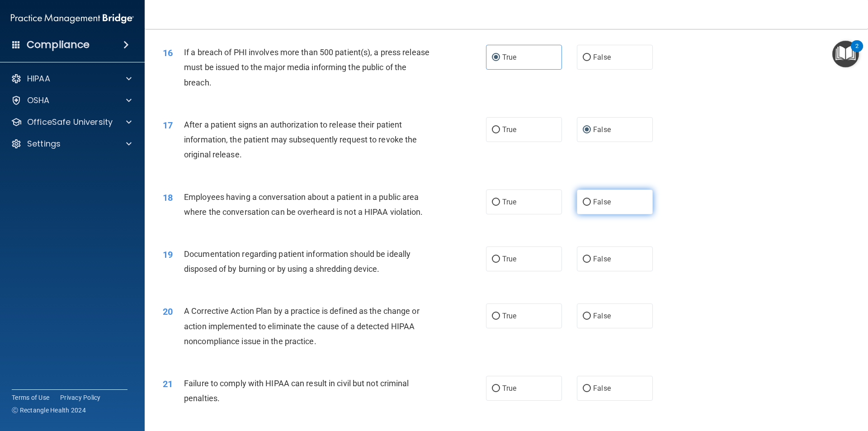
click at [588, 214] on label "False" at bounding box center [615, 201] width 76 height 25
click at [588, 206] on input "False" at bounding box center [587, 202] width 8 height 7
radio input "true"
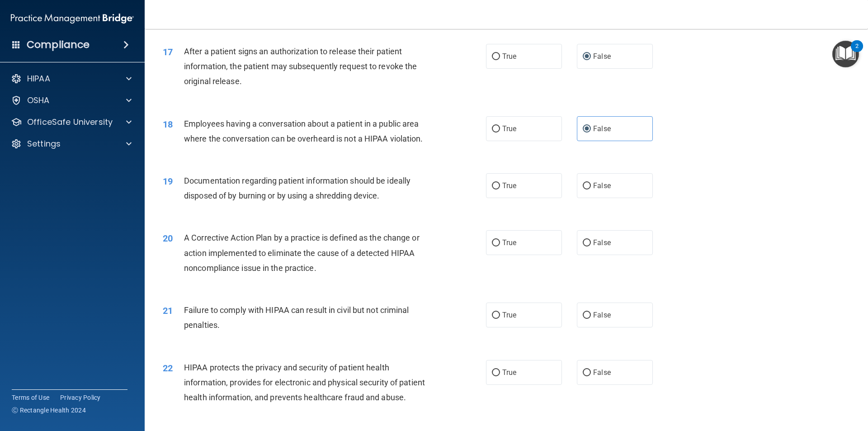
scroll to position [1085, 0]
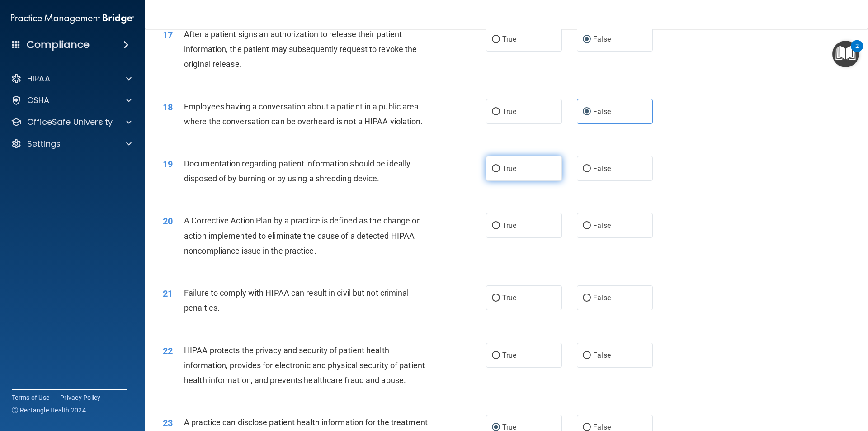
click at [513, 181] on label "True" at bounding box center [524, 168] width 76 height 25
click at [500, 172] on input "True" at bounding box center [496, 168] width 8 height 7
radio input "true"
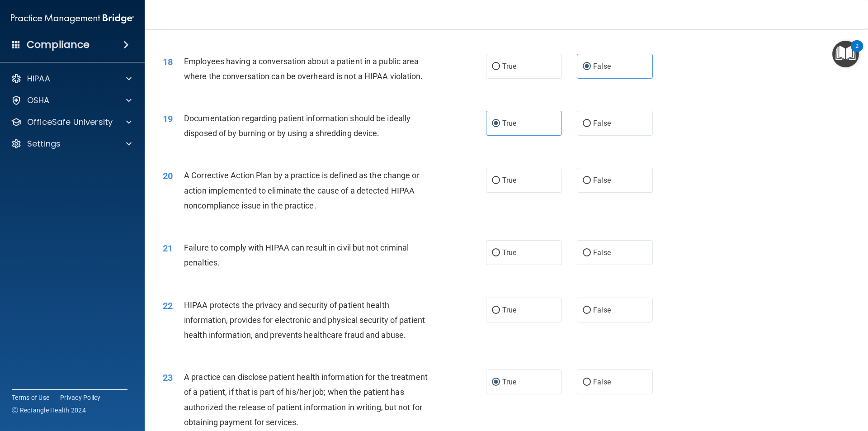
scroll to position [1175, 0]
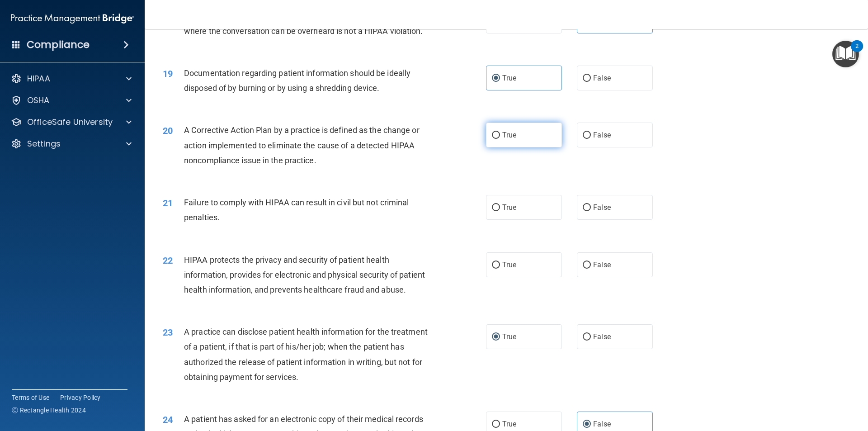
click at [492, 139] on input "True" at bounding box center [496, 135] width 8 height 7
radio input "true"
click at [508, 212] on span "True" at bounding box center [509, 207] width 14 height 9
click at [500, 211] on input "True" at bounding box center [496, 207] width 8 height 7
radio input "true"
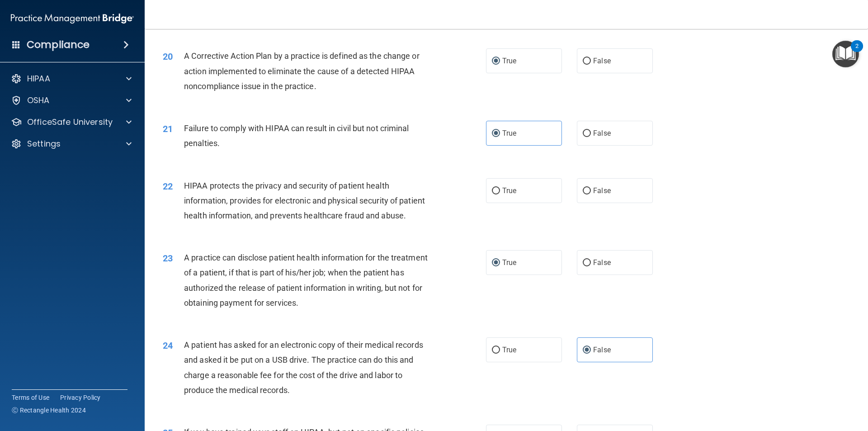
scroll to position [1266, 0]
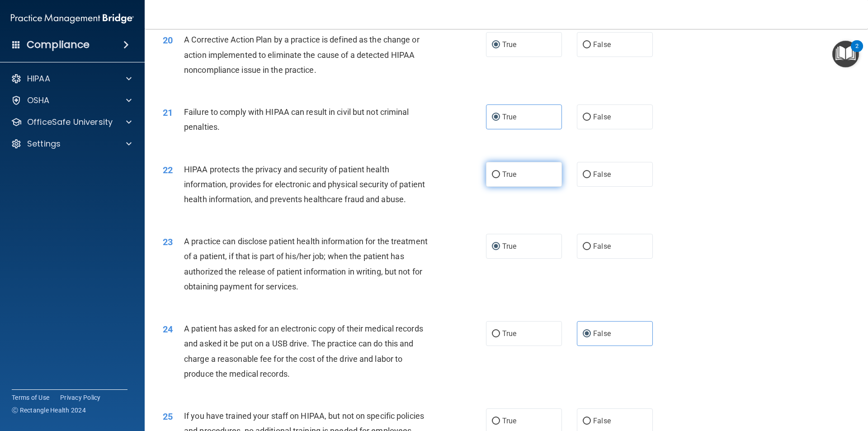
click at [502, 179] on span "True" at bounding box center [509, 174] width 14 height 9
click at [500, 178] on input "True" at bounding box center [496, 174] width 8 height 7
radio input "true"
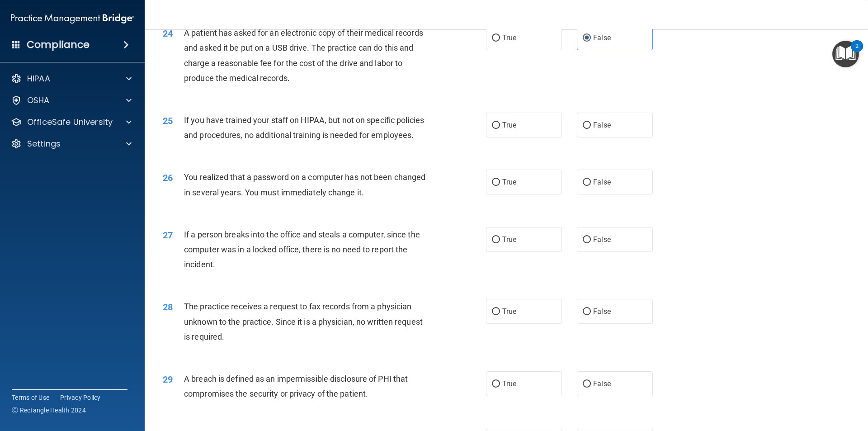
scroll to position [1582, 0]
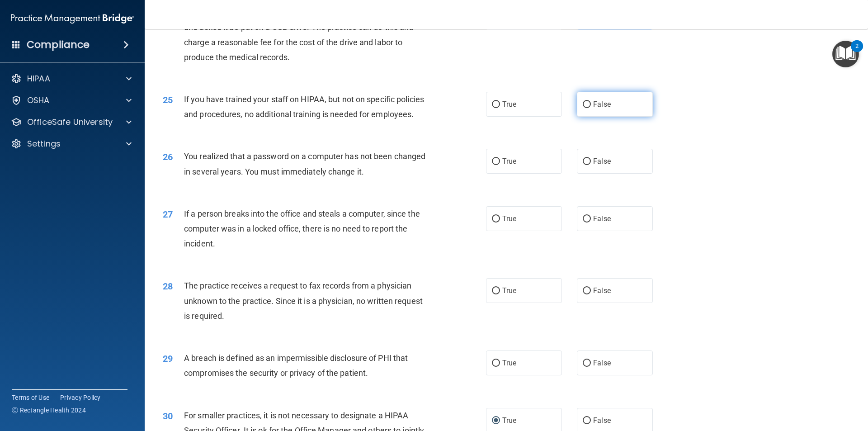
click at [598, 117] on label "False" at bounding box center [615, 104] width 76 height 25
click at [591, 108] on input "False" at bounding box center [587, 104] width 8 height 7
radio input "true"
drag, startPoint x: 506, startPoint y: 201, endPoint x: 501, endPoint y: 205, distance: 6.1
click at [506, 174] on label "True" at bounding box center [524, 161] width 76 height 25
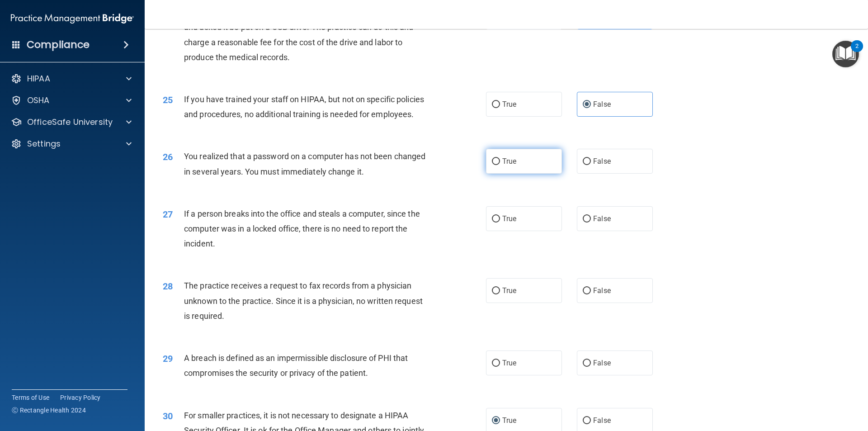
click at [500, 165] on input "True" at bounding box center [496, 161] width 8 height 7
radio input "true"
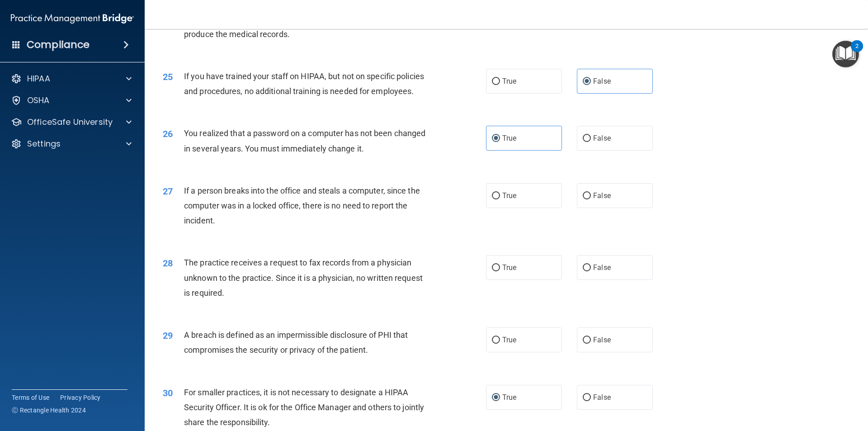
scroll to position [1627, 0]
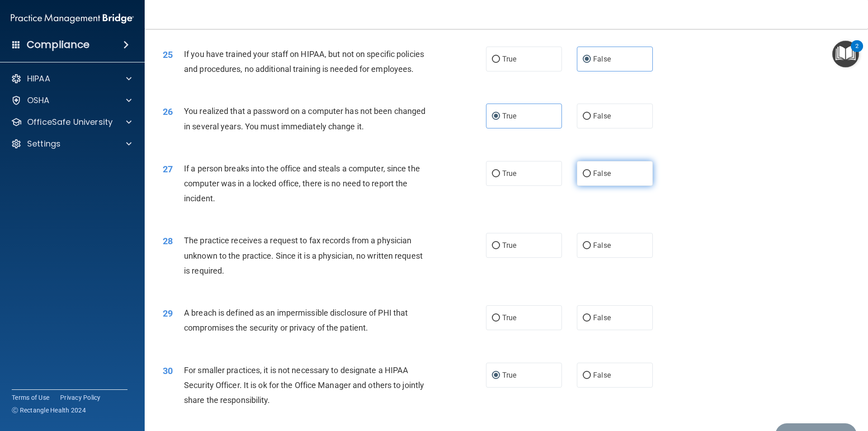
click at [589, 186] on label "False" at bounding box center [615, 173] width 76 height 25
click at [589, 177] on input "False" at bounding box center [587, 173] width 8 height 7
radio input "true"
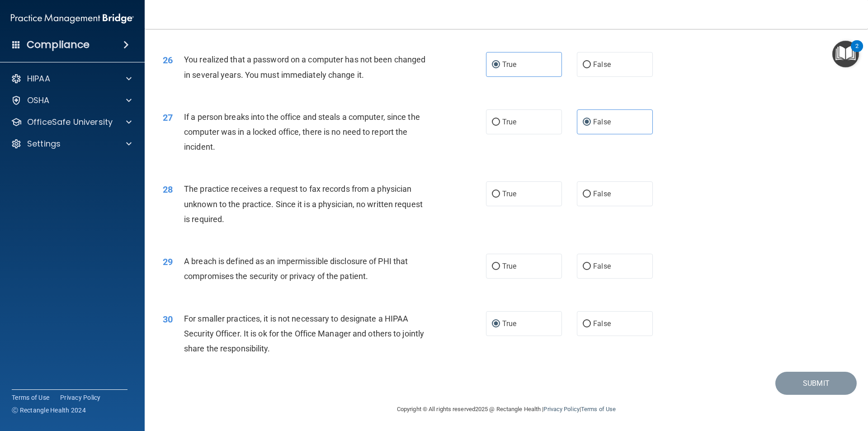
scroll to position [1717, 0]
click at [597, 197] on span "False" at bounding box center [602, 193] width 18 height 9
click at [591, 197] on input "False" at bounding box center [587, 194] width 8 height 7
radio input "true"
click at [538, 270] on label "True" at bounding box center [524, 266] width 76 height 25
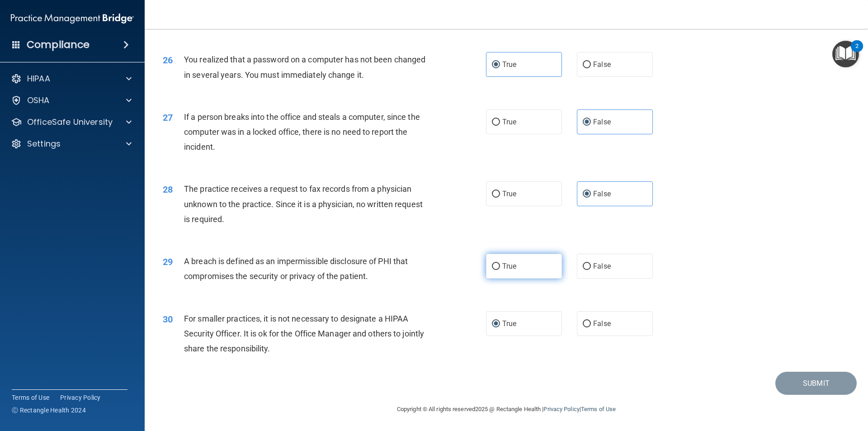
click at [500, 270] on input "True" at bounding box center [496, 266] width 8 height 7
radio input "true"
drag, startPoint x: 815, startPoint y: 390, endPoint x: 825, endPoint y: 409, distance: 21.6
click at [814, 390] on button "Submit" at bounding box center [815, 383] width 81 height 23
